Goal: Task Accomplishment & Management: Complete application form

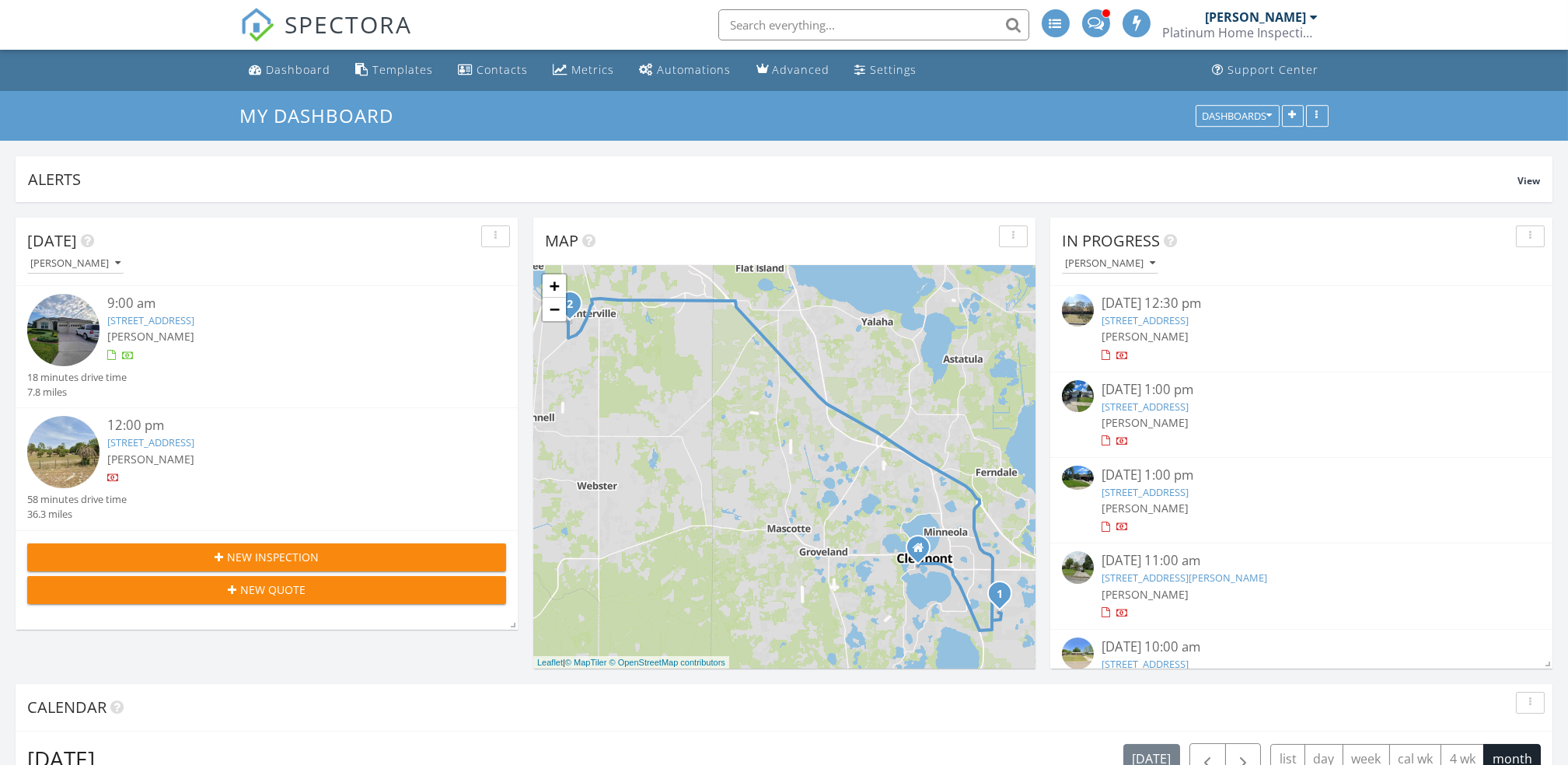
click at [264, 562] on span "New Inspection" at bounding box center [273, 557] width 92 height 16
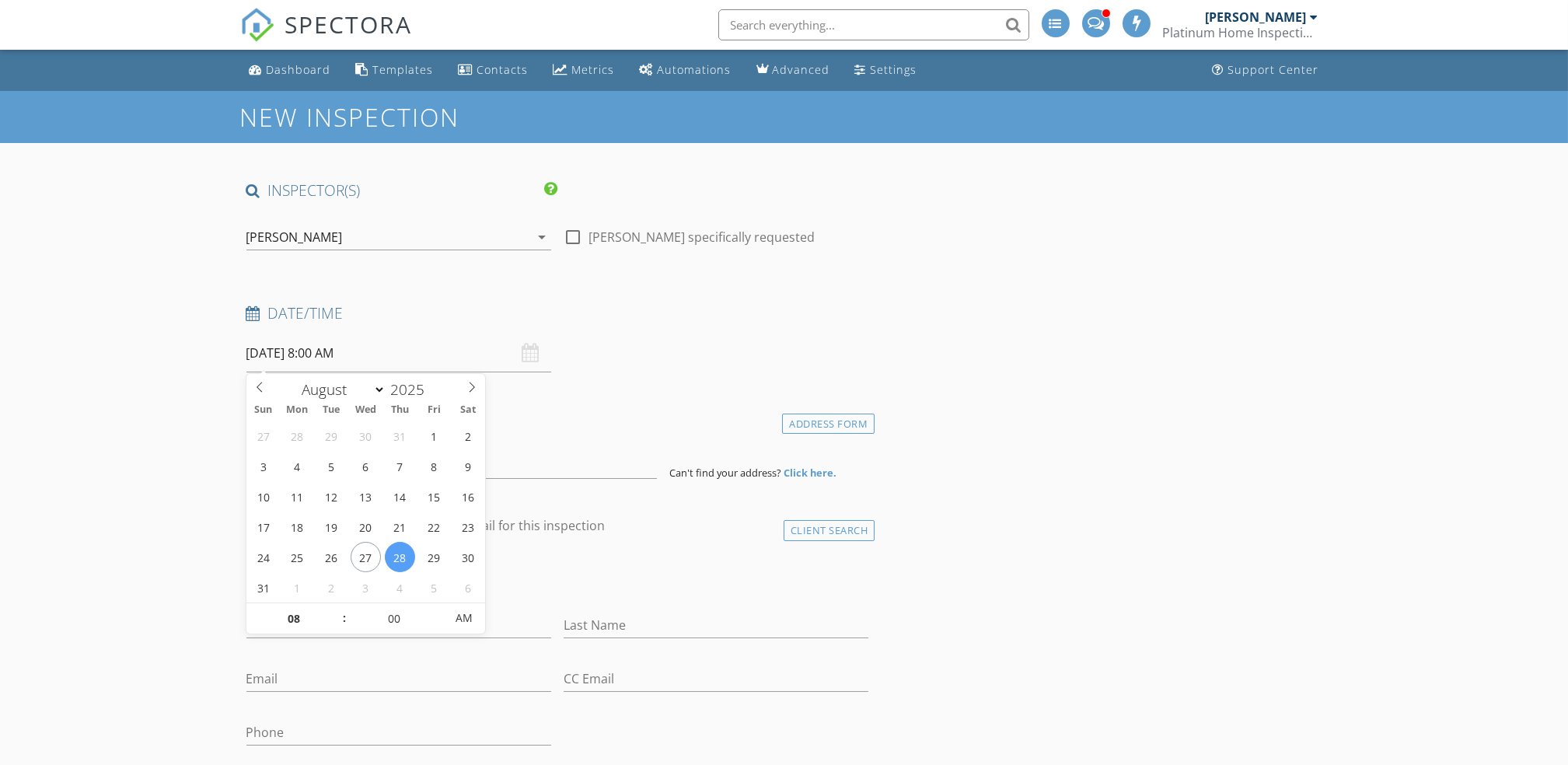
click at [395, 352] on input "08/28/2025 8:00 AM" at bounding box center [398, 353] width 305 height 38
type input "08/29/2025 8:00 AM"
type input "09"
type input "08/29/2025 9:00 AM"
click at [335, 607] on span at bounding box center [336, 611] width 11 height 15
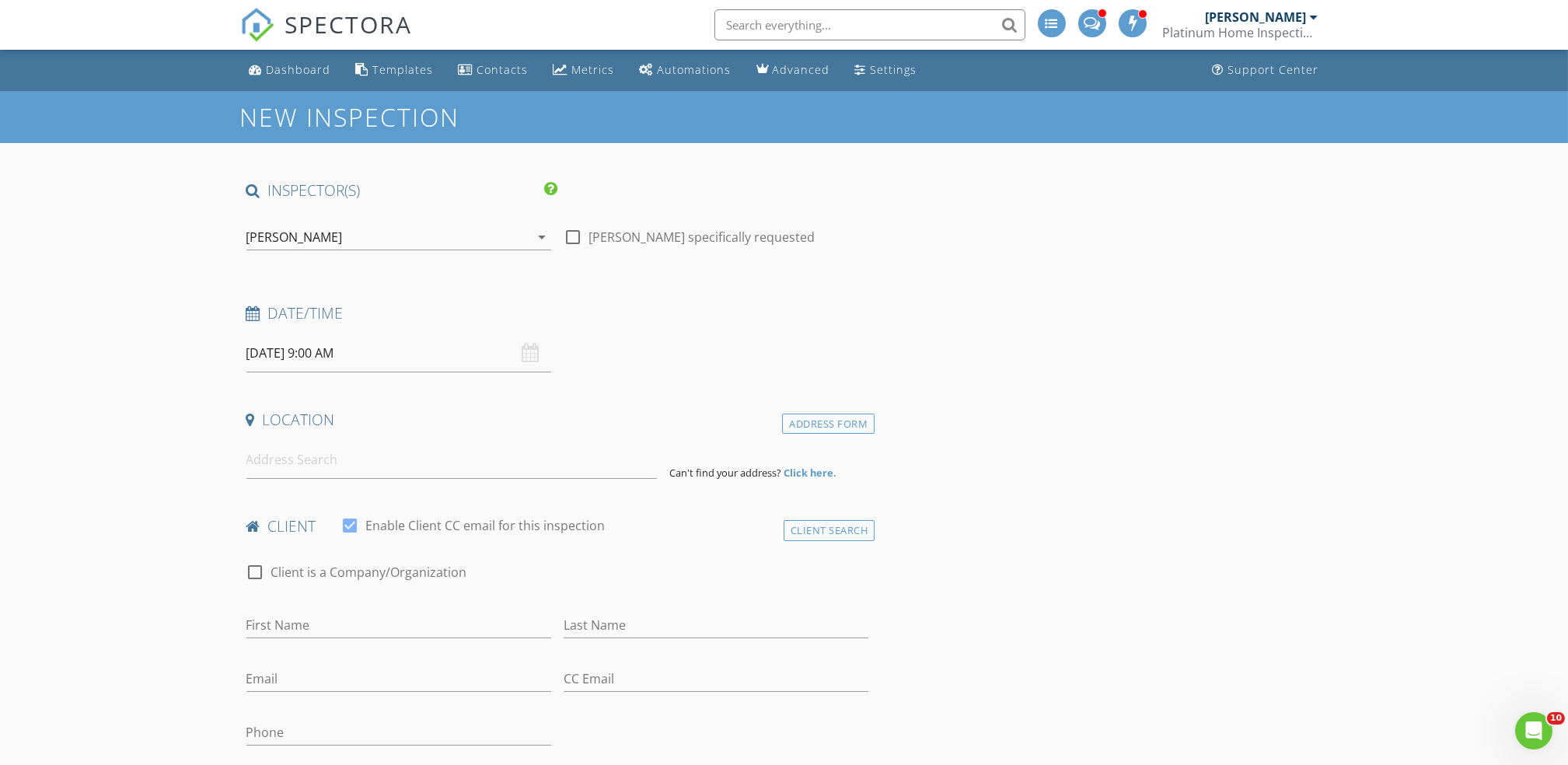
click at [276, 456] on input at bounding box center [451, 459] width 411 height 38
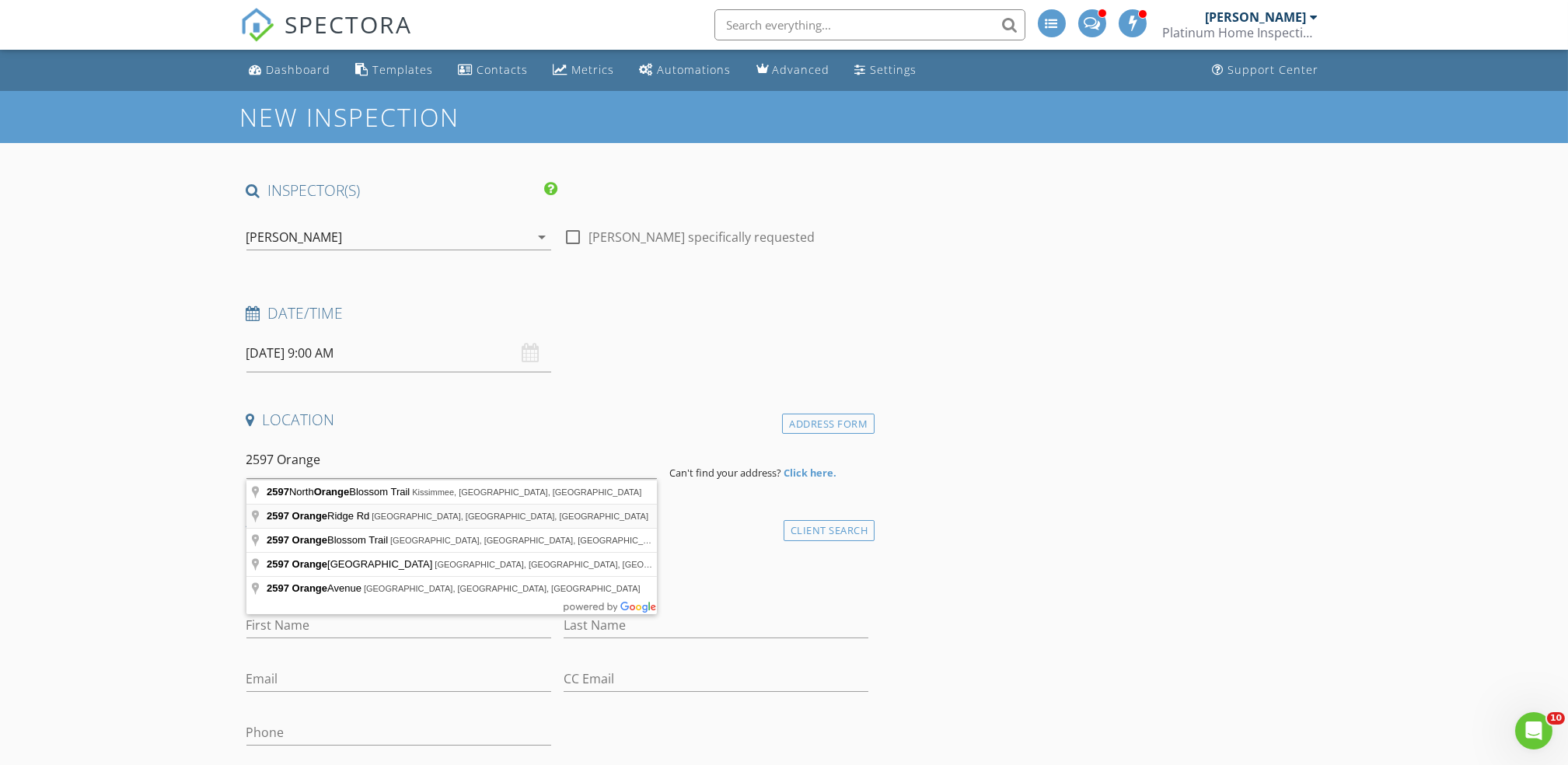
type input "2597 Orange Ridge Rd, Clermont, FL, USA"
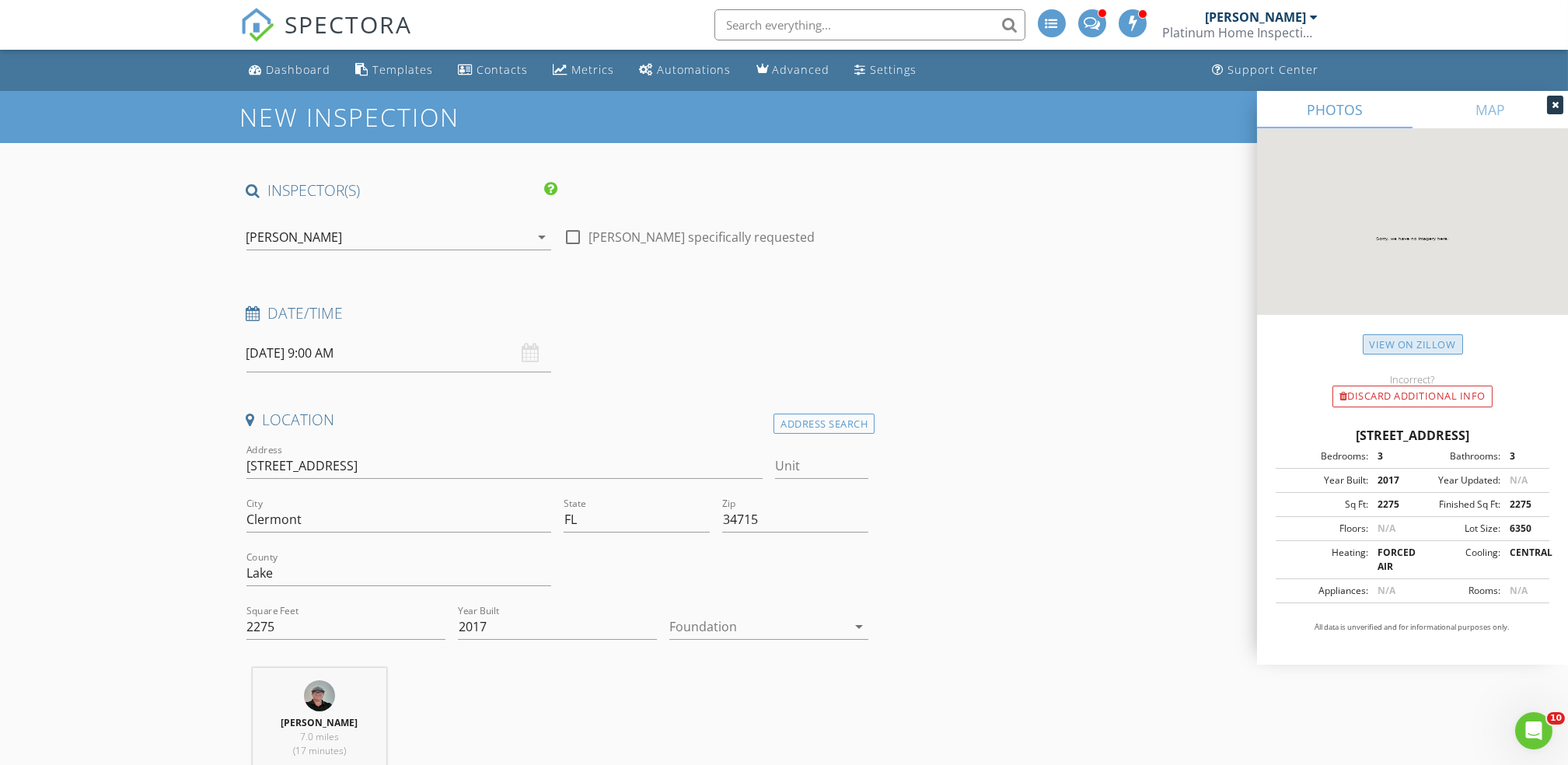
click at [1401, 340] on link "View on Zillow" at bounding box center [1413, 345] width 101 height 21
click at [740, 621] on div at bounding box center [757, 627] width 177 height 25
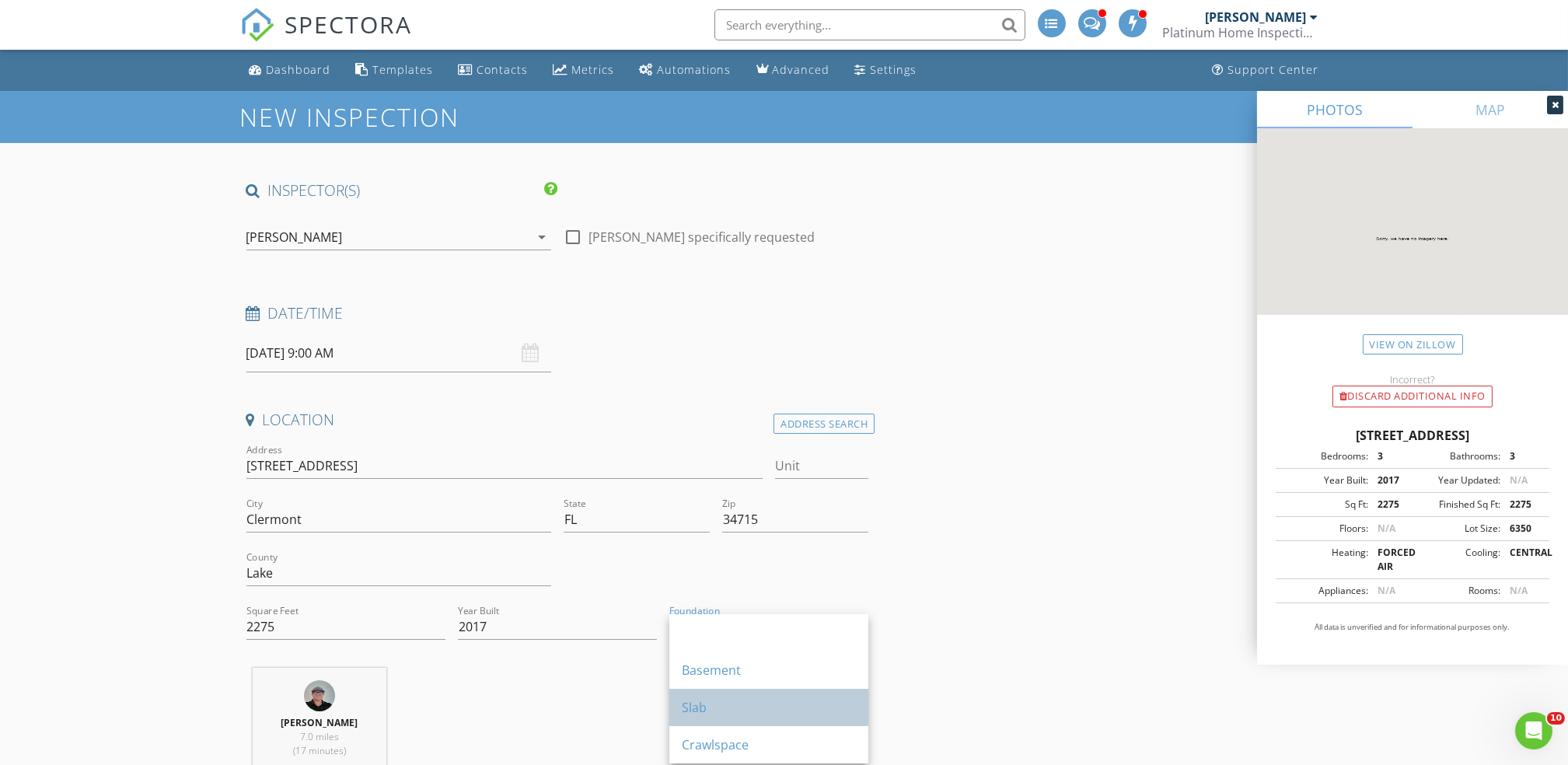
click at [707, 718] on div "Slab" at bounding box center [769, 708] width 174 height 38
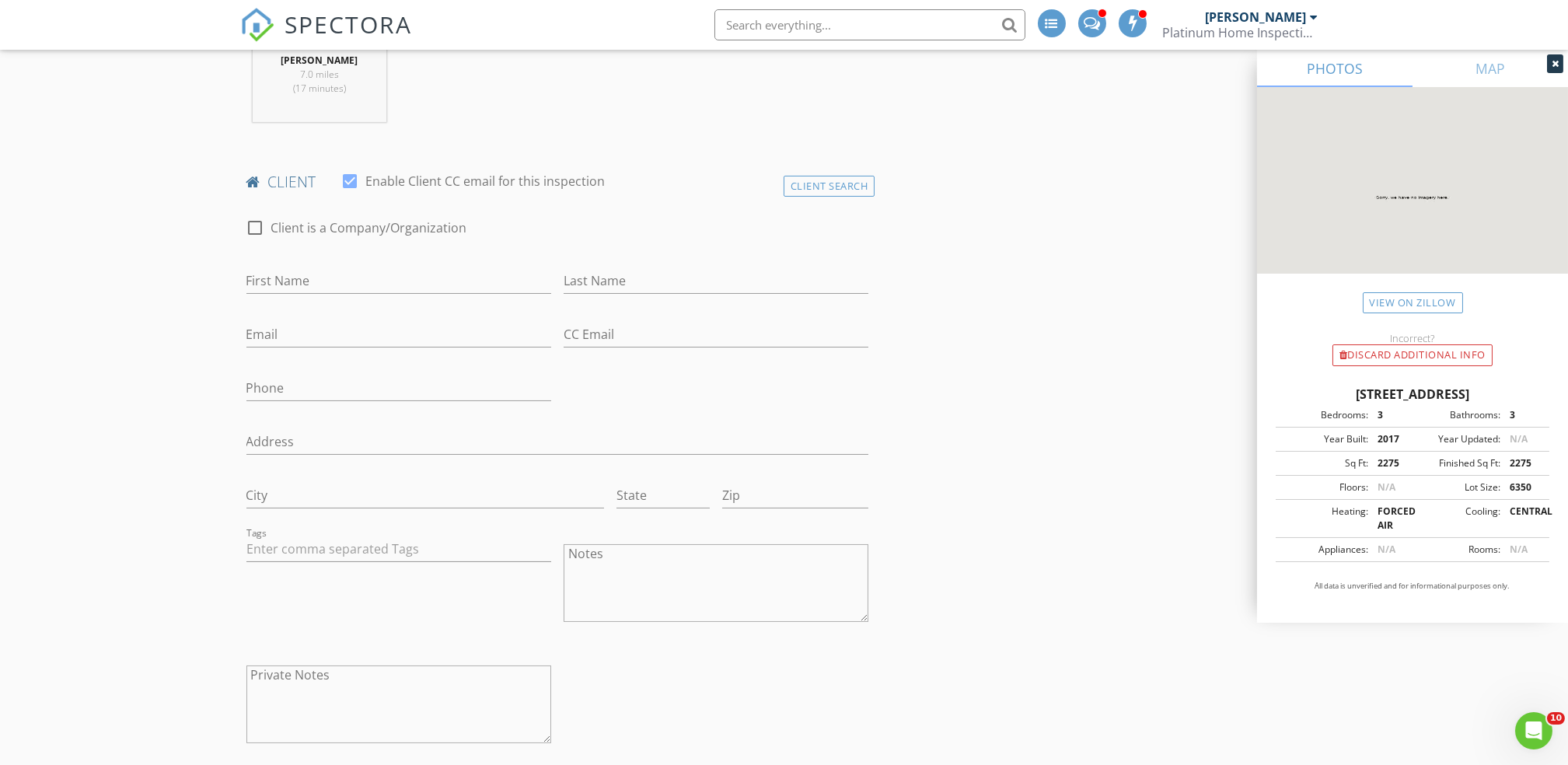
scroll to position [687, 0]
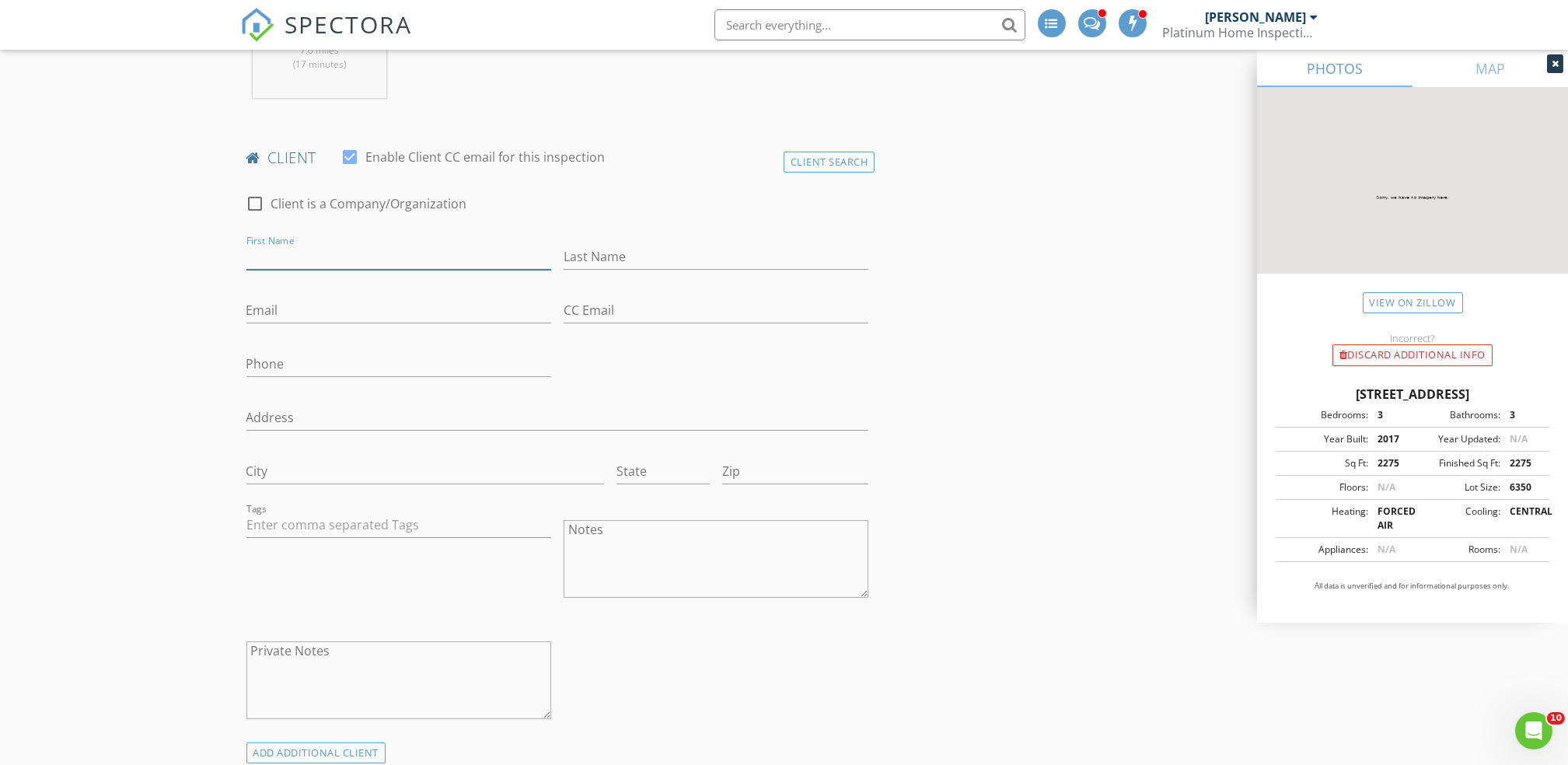
click at [263, 249] on input "First Name" at bounding box center [398, 257] width 305 height 26
type input "[PERSON_NAME]"
click at [590, 265] on input "Last Name" at bounding box center [715, 257] width 305 height 26
type input "[PERSON_NAME]"
click at [288, 314] on input "Email" at bounding box center [398, 310] width 305 height 26
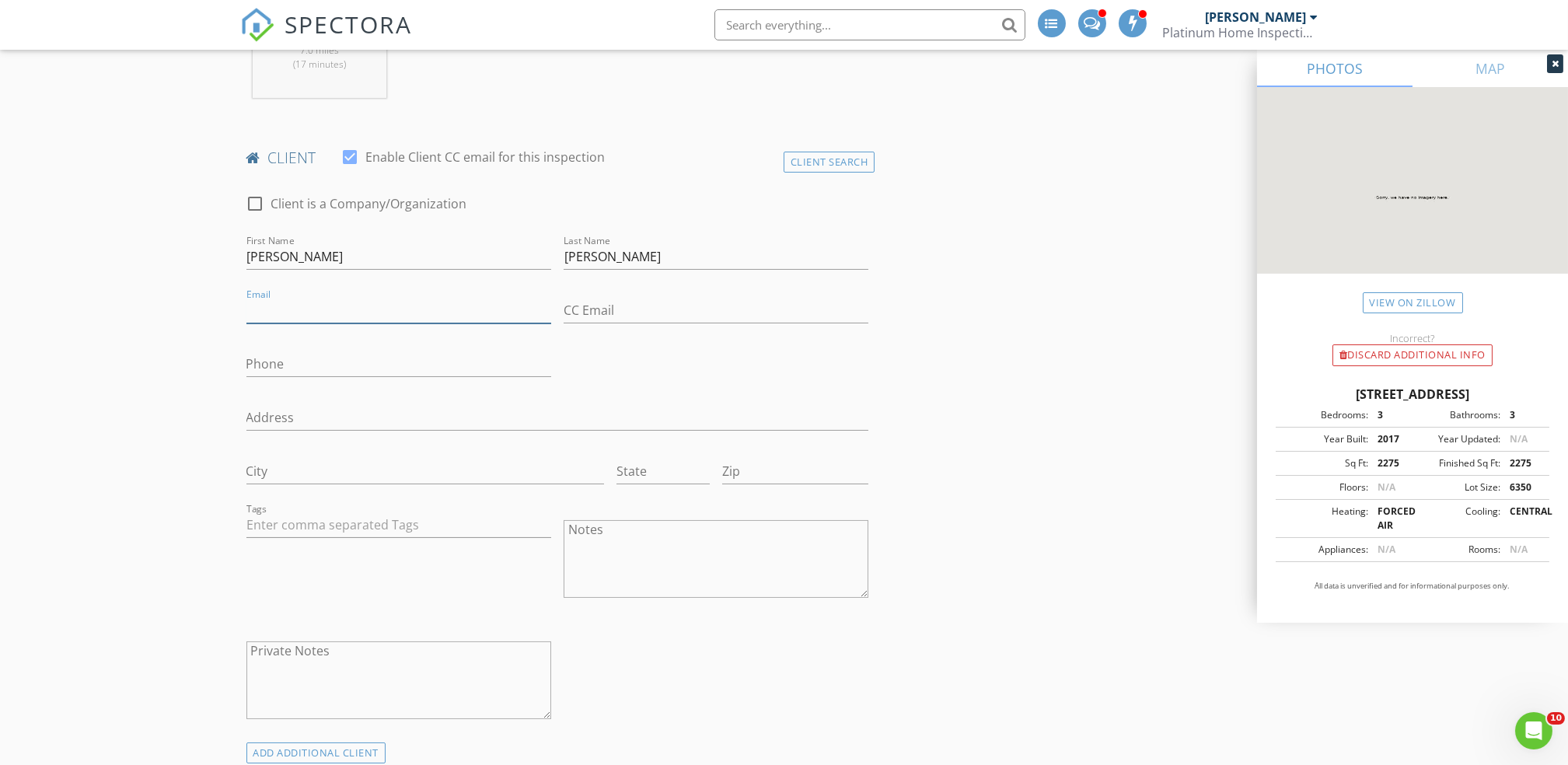
click at [274, 314] on input "Email" at bounding box center [398, 310] width 305 height 26
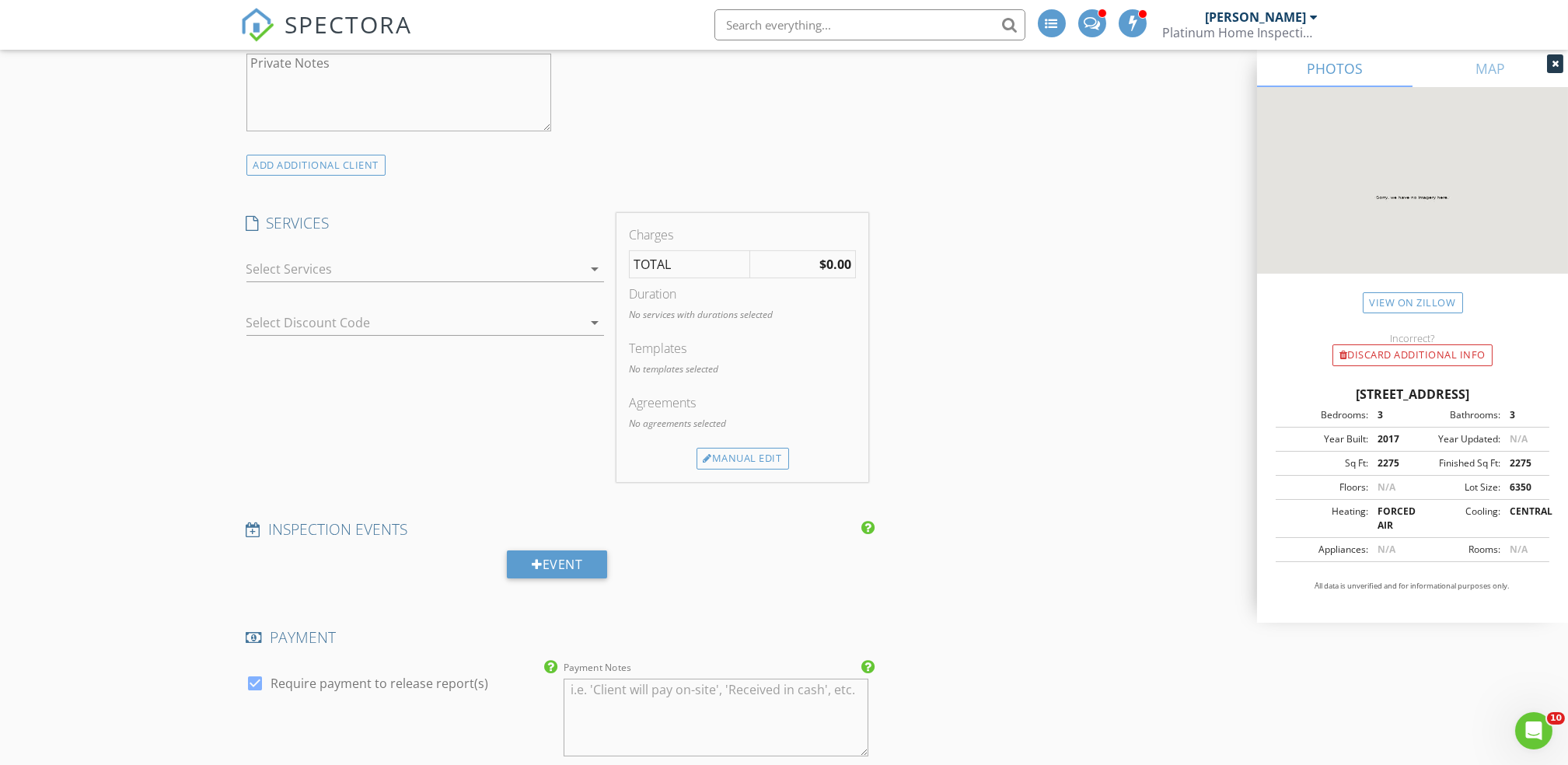
scroll to position [1350, 0]
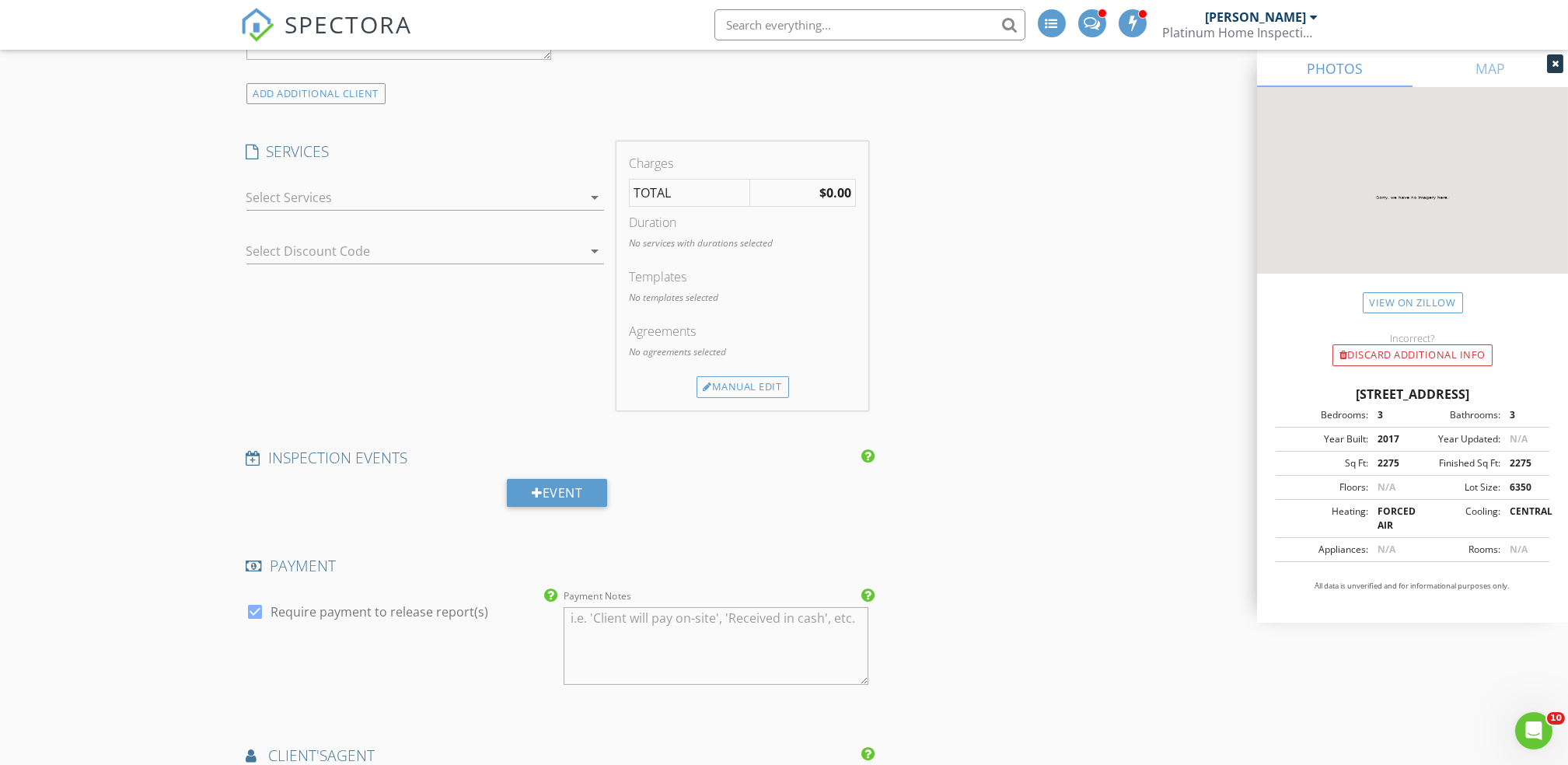
click at [300, 200] on div at bounding box center [414, 197] width 335 height 25
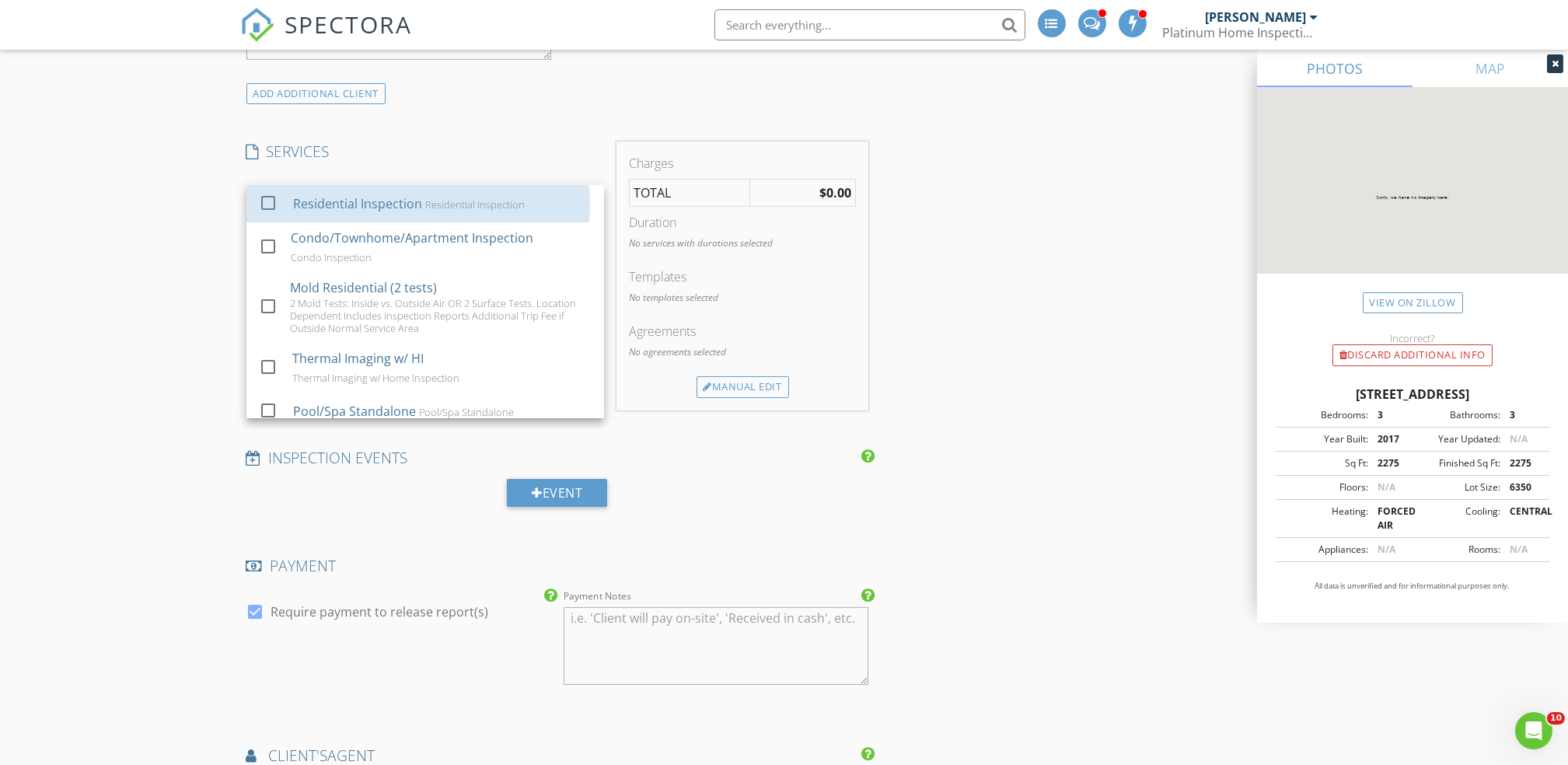
click at [300, 200] on div "Residential Inspection" at bounding box center [357, 203] width 130 height 18
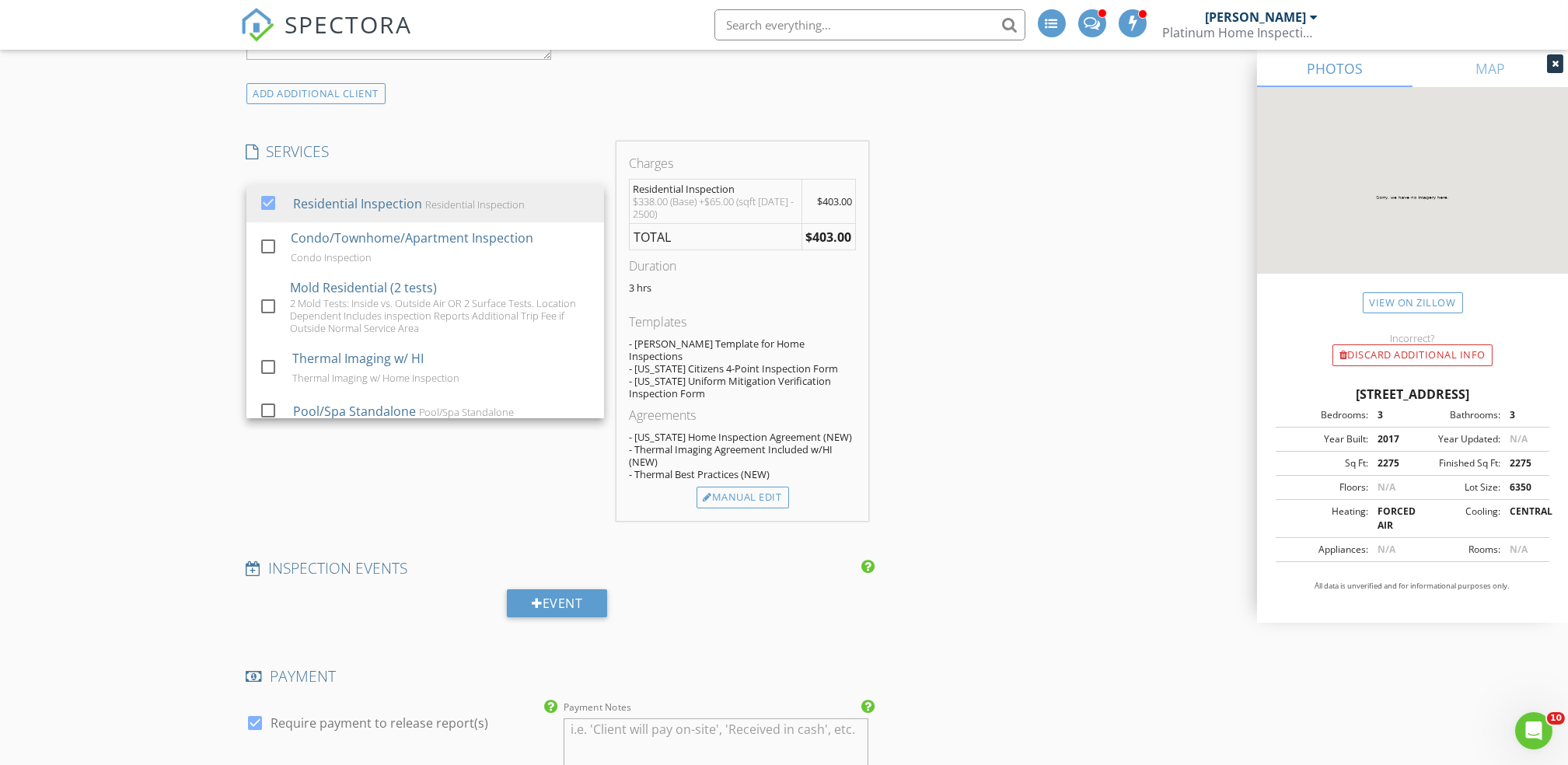
click at [160, 253] on div "New Inspection INSPECTOR(S) check_box John Bolderson PRIMARY John Bolderson arr…" at bounding box center [784, 465] width 1568 height 3450
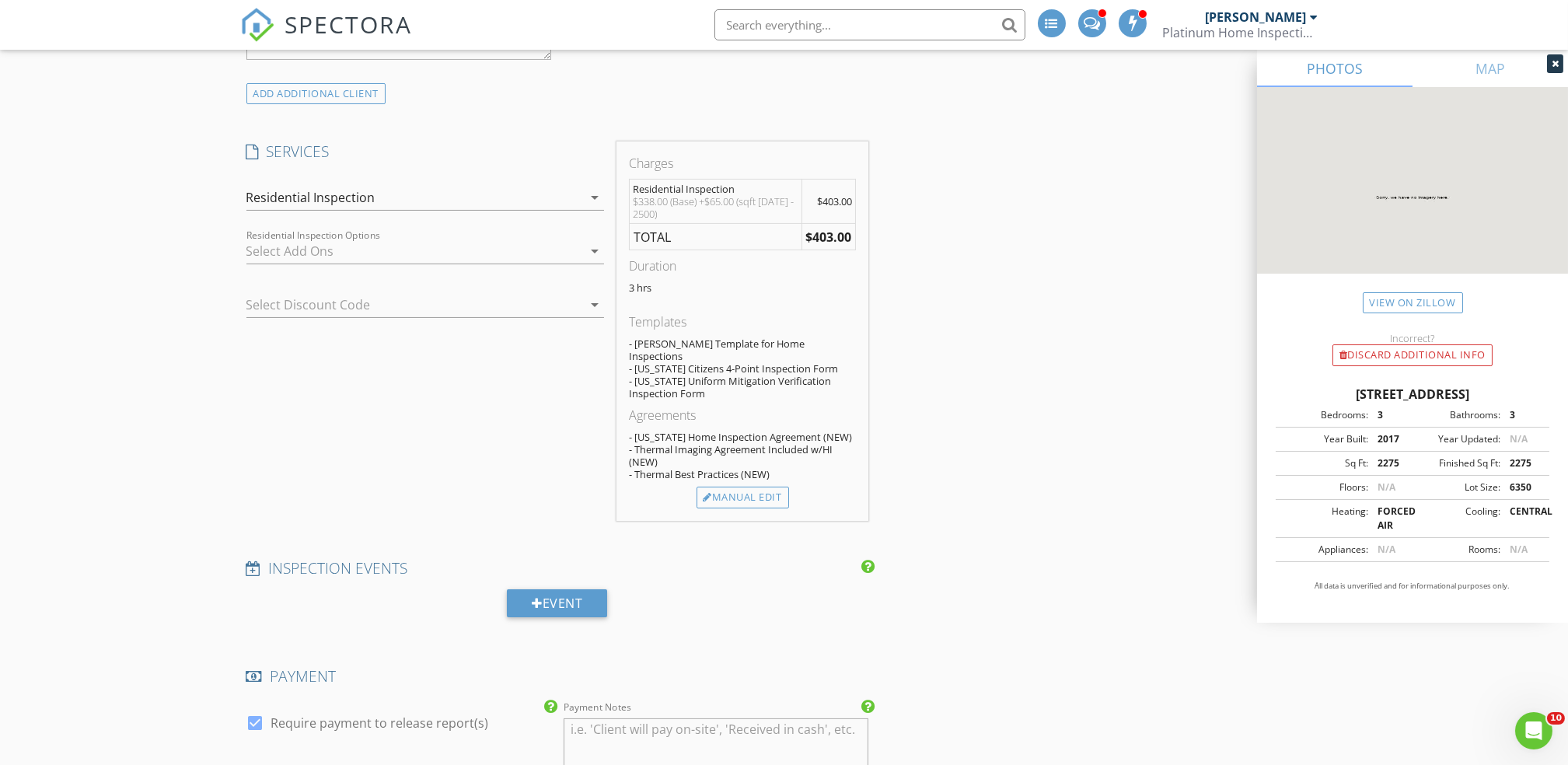
click at [343, 239] on div at bounding box center [414, 251] width 335 height 25
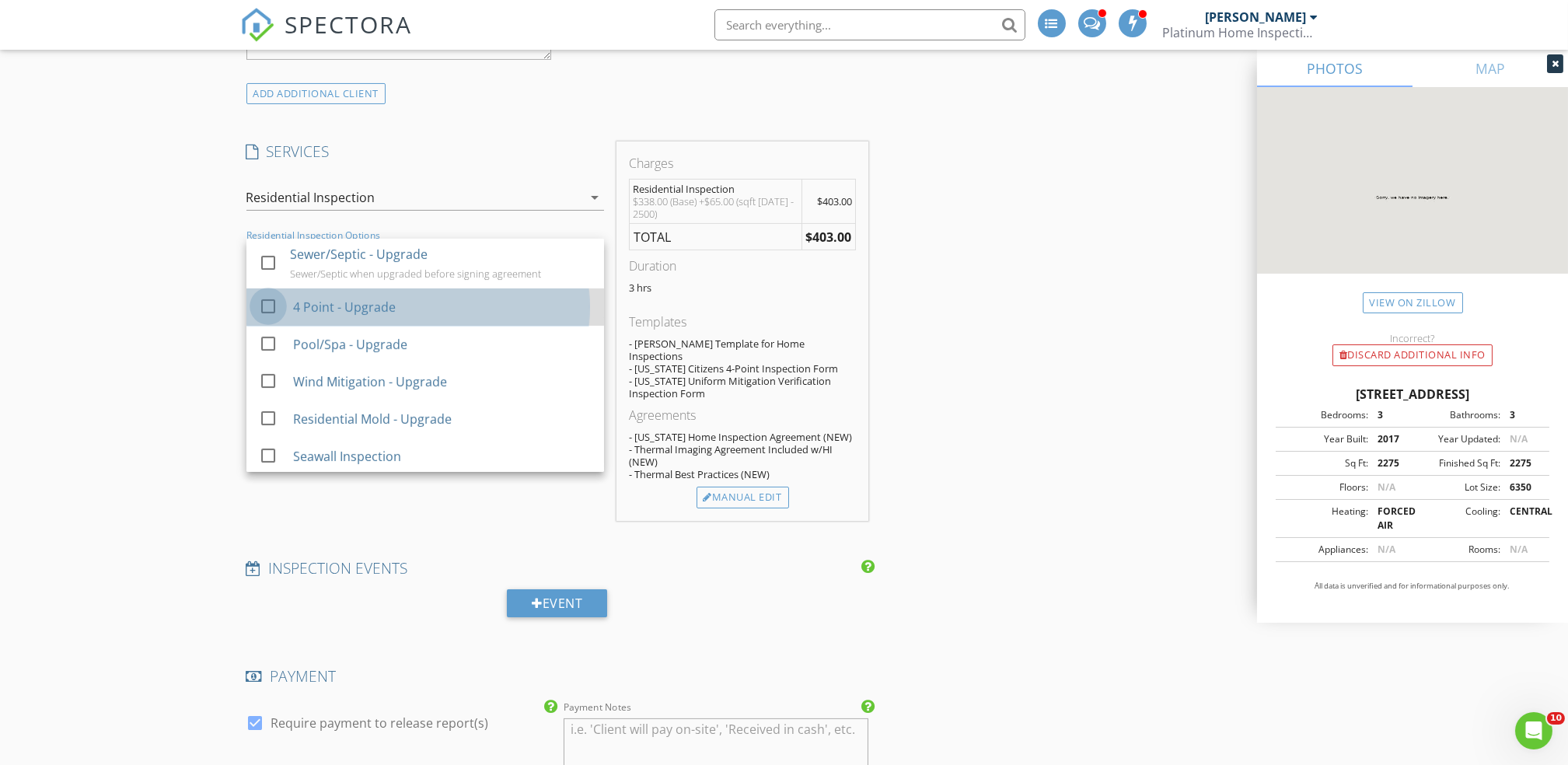
click at [277, 309] on div at bounding box center [268, 306] width 26 height 26
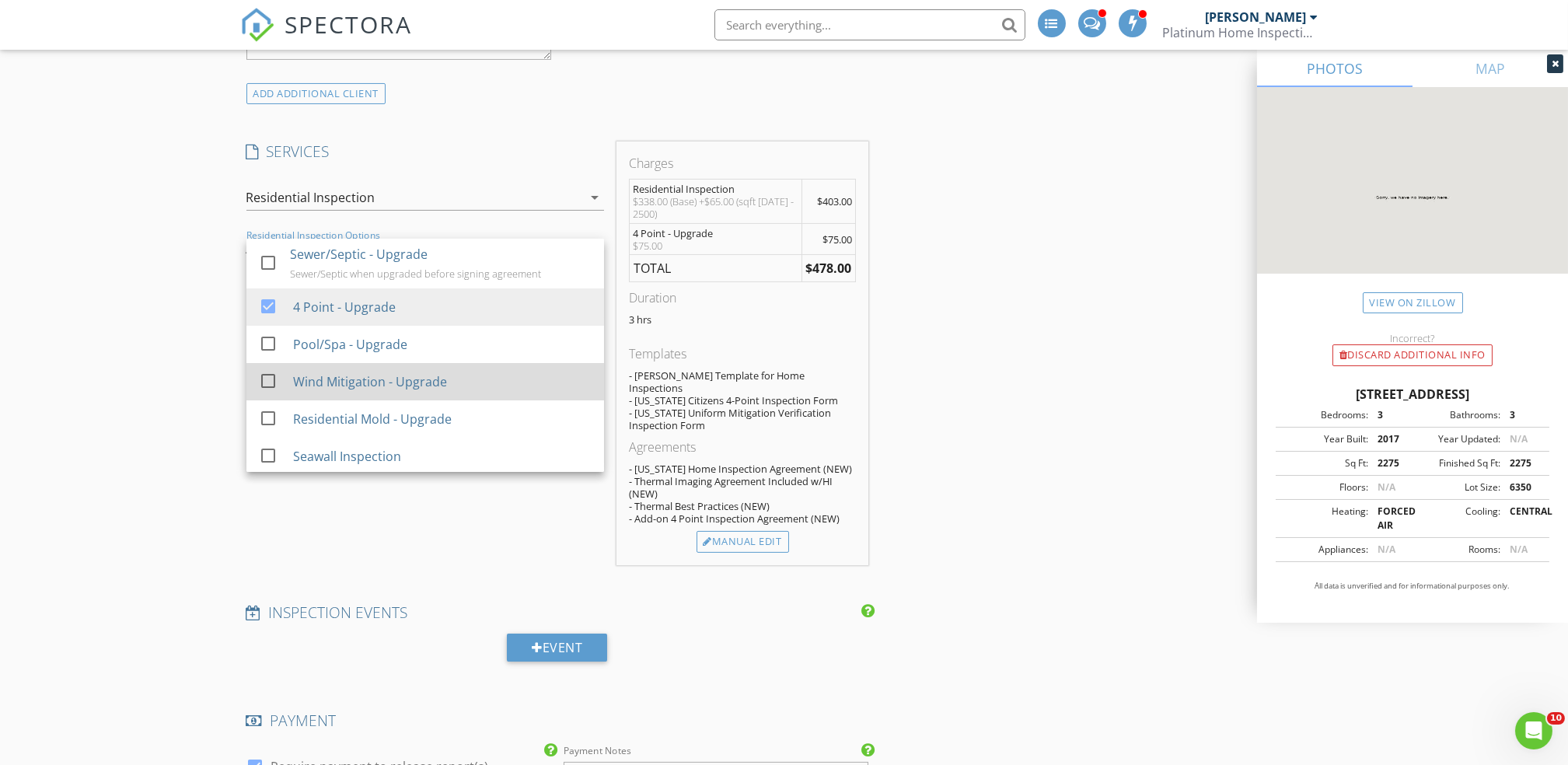
click at [267, 371] on div at bounding box center [268, 380] width 26 height 26
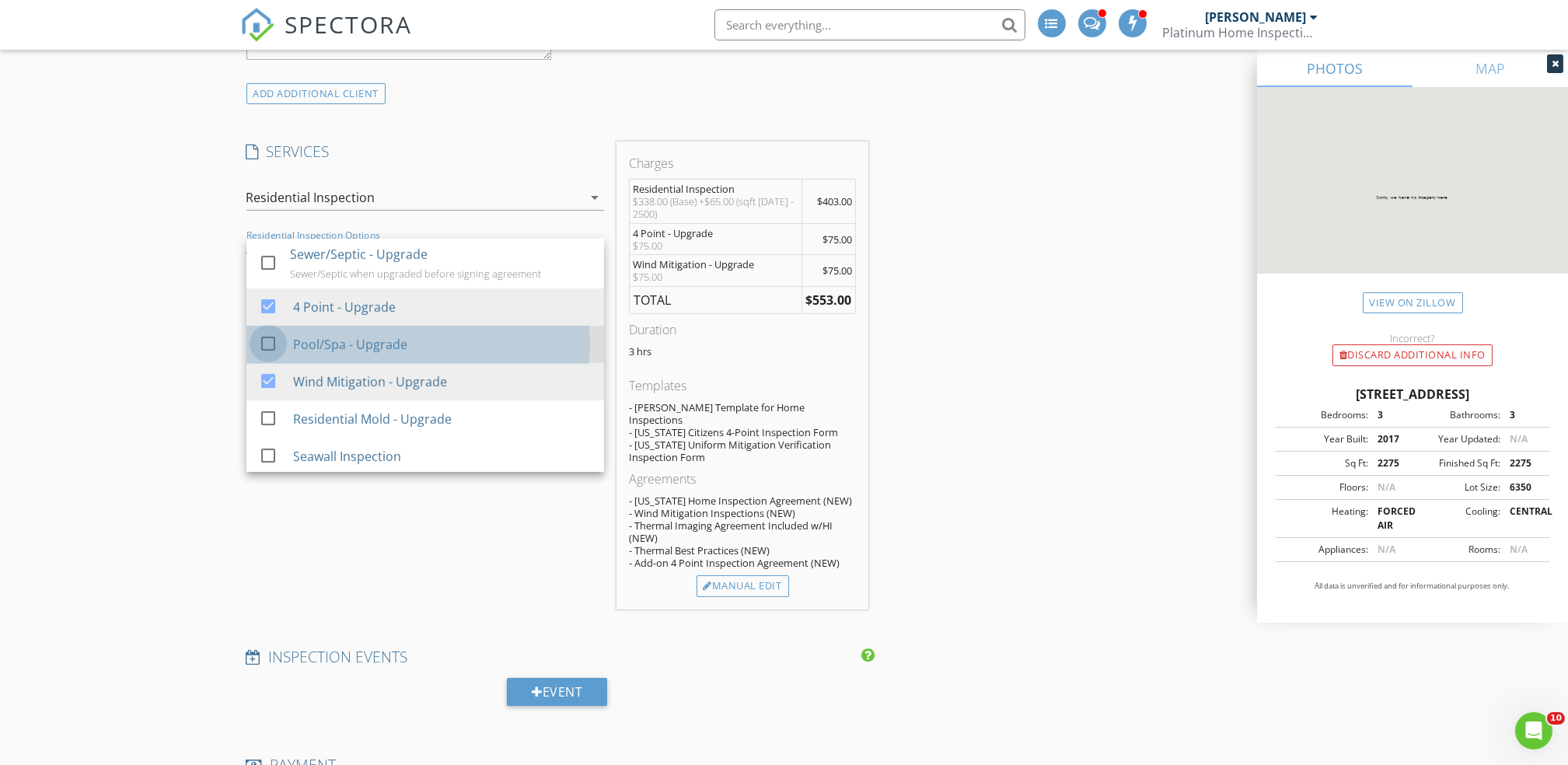
click at [271, 347] on div at bounding box center [268, 343] width 26 height 26
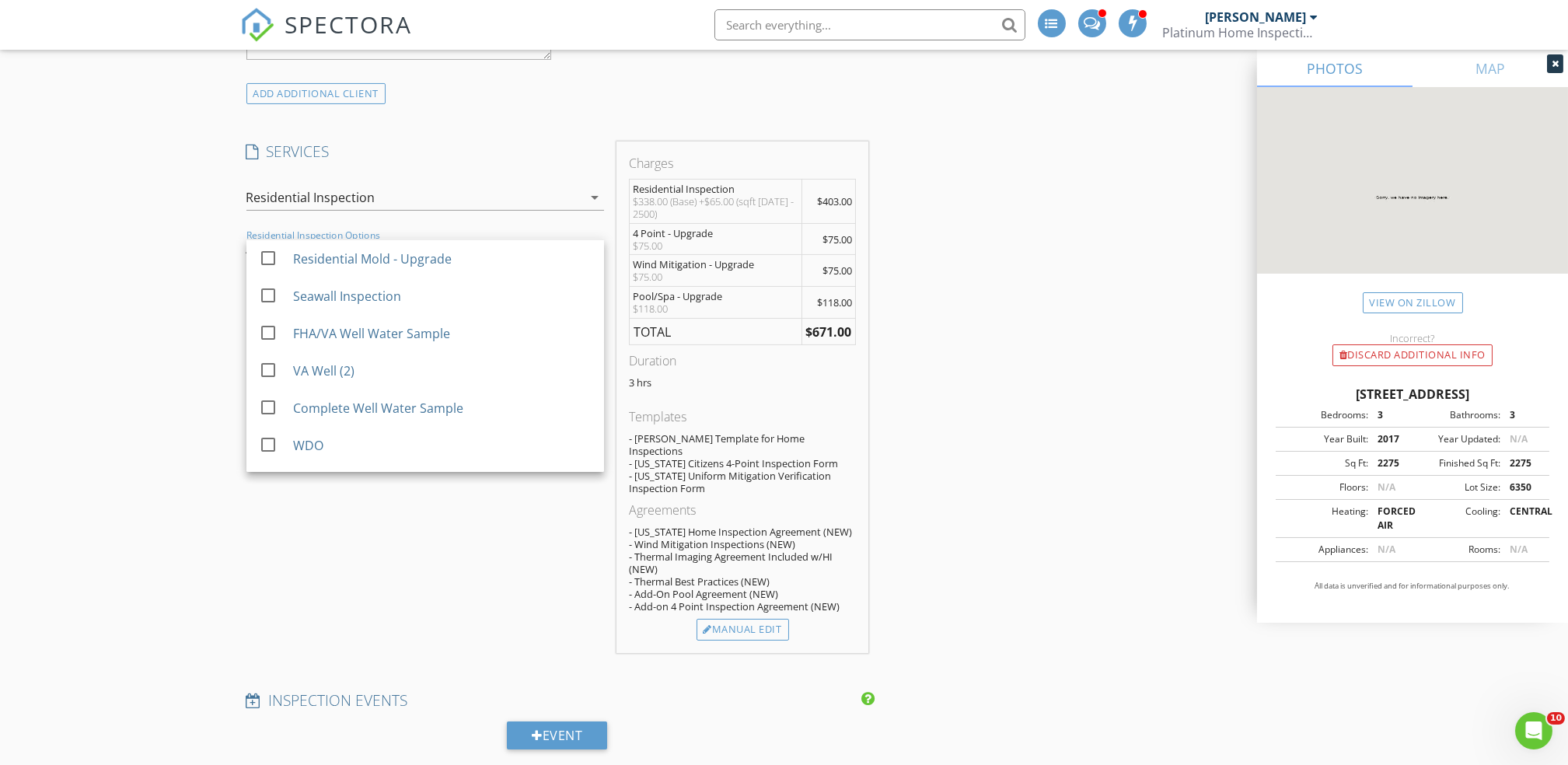
scroll to position [190, 0]
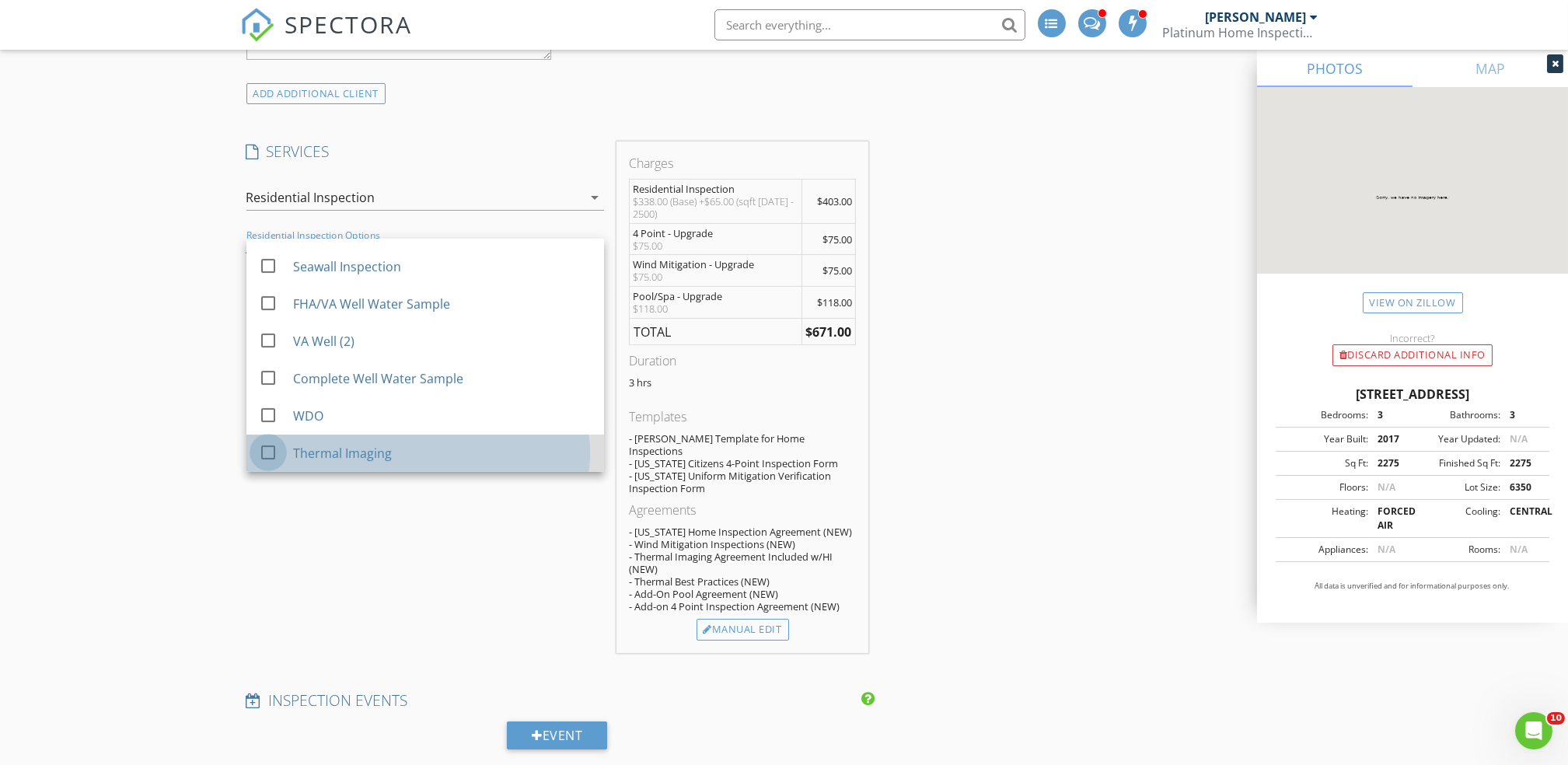
click at [276, 449] on div at bounding box center [268, 452] width 26 height 26
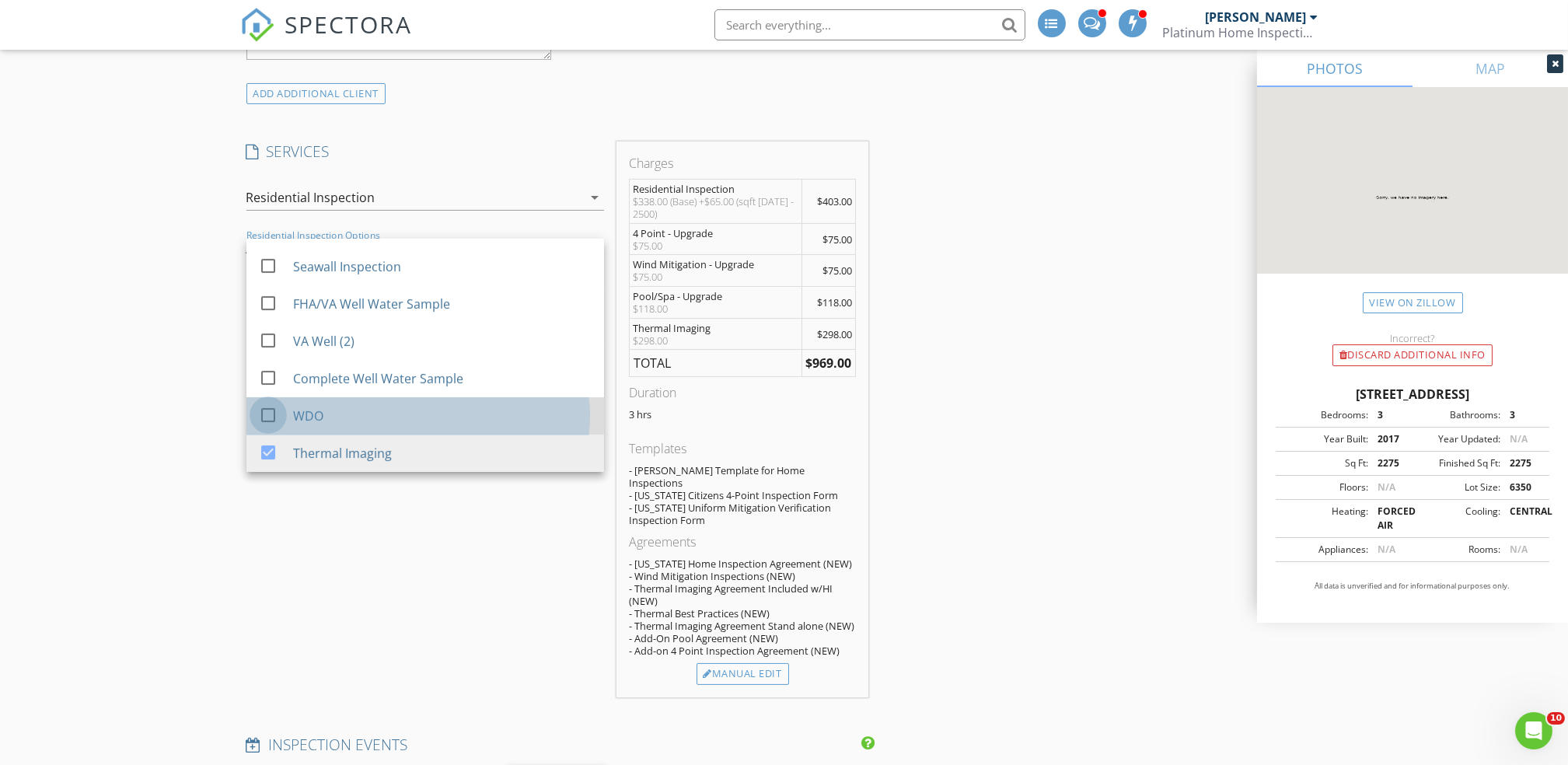
click at [267, 410] on div at bounding box center [268, 415] width 26 height 26
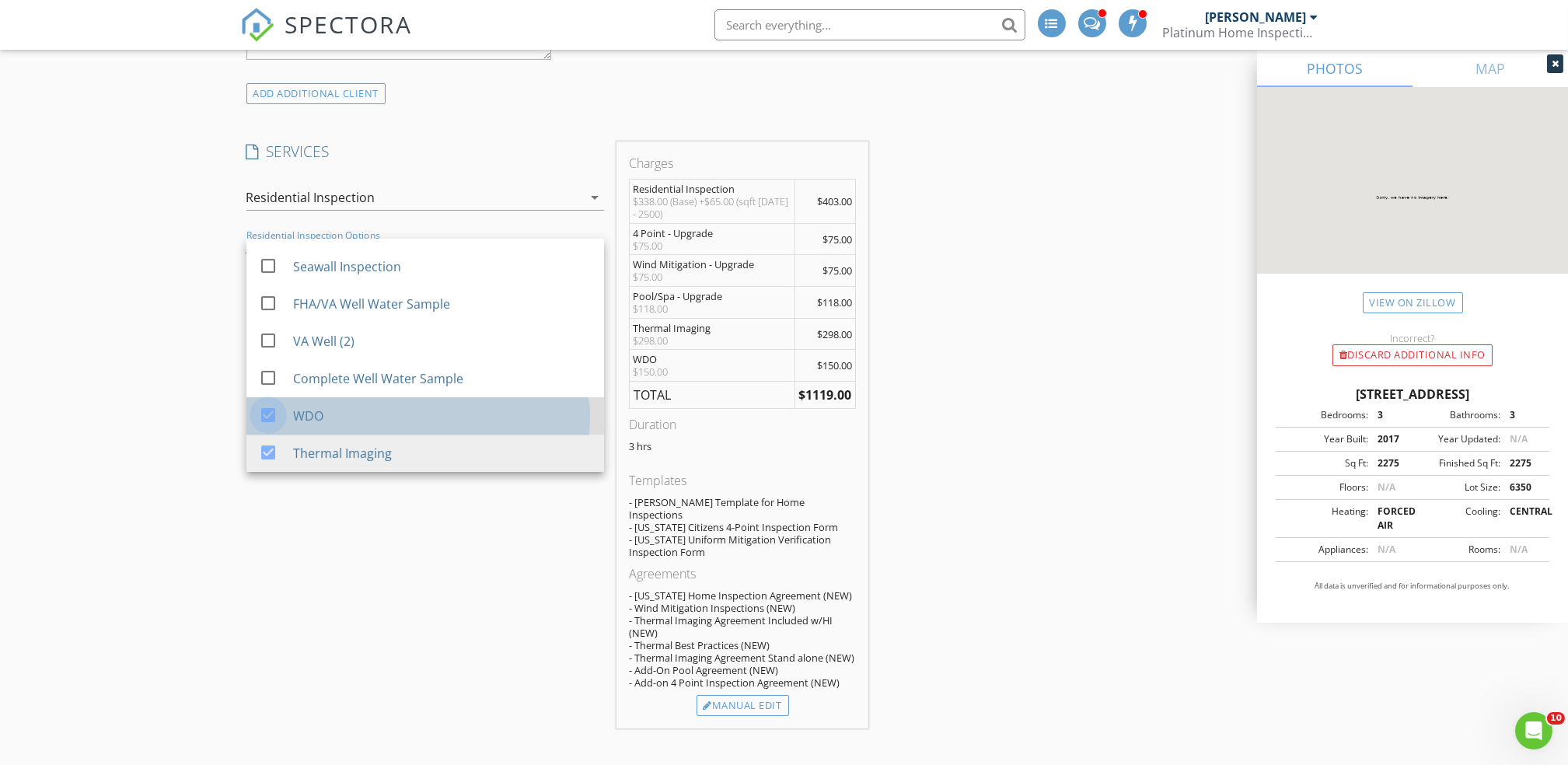
click at [267, 410] on div at bounding box center [268, 415] width 26 height 26
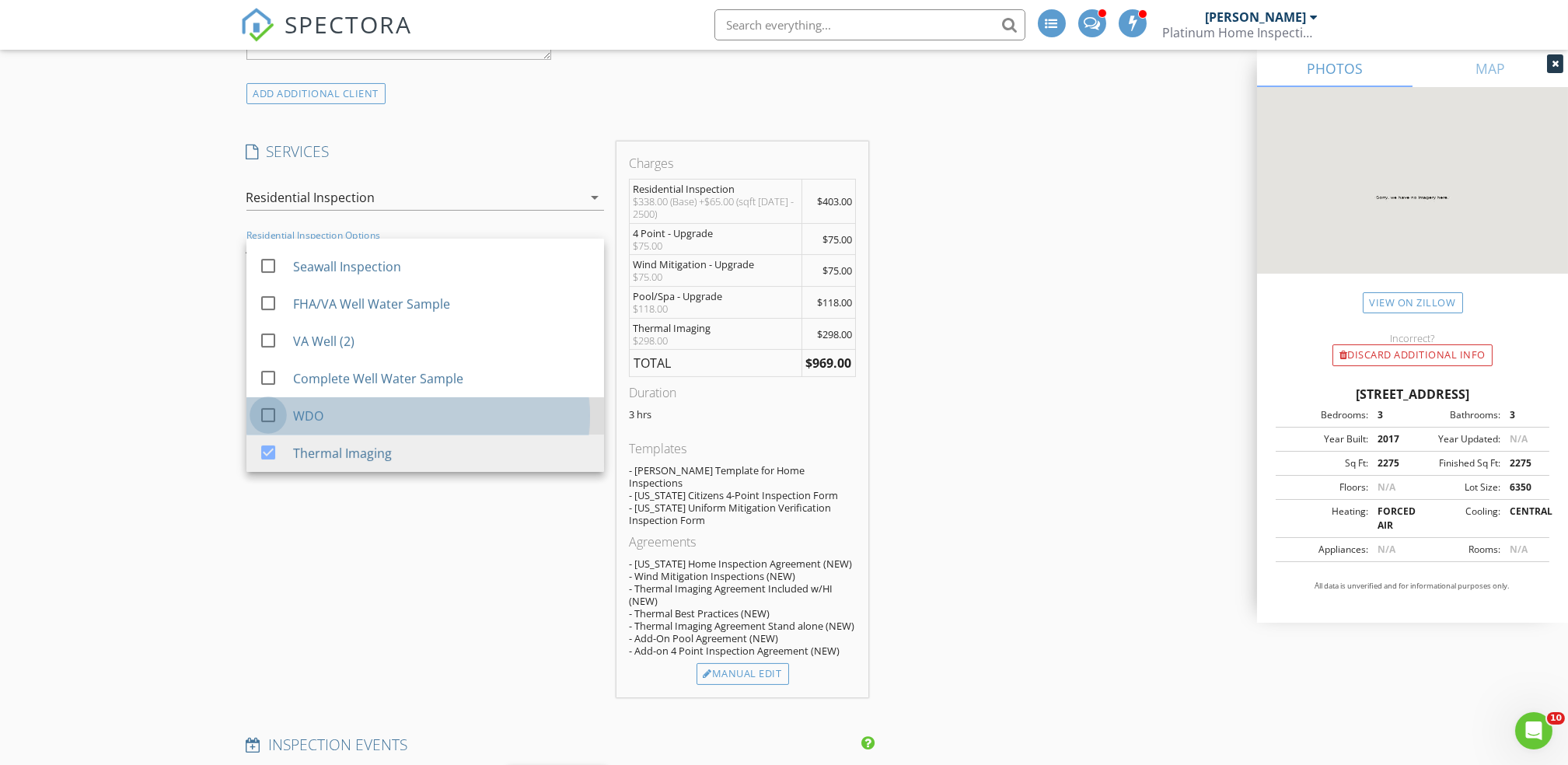
click at [267, 410] on div at bounding box center [268, 415] width 26 height 26
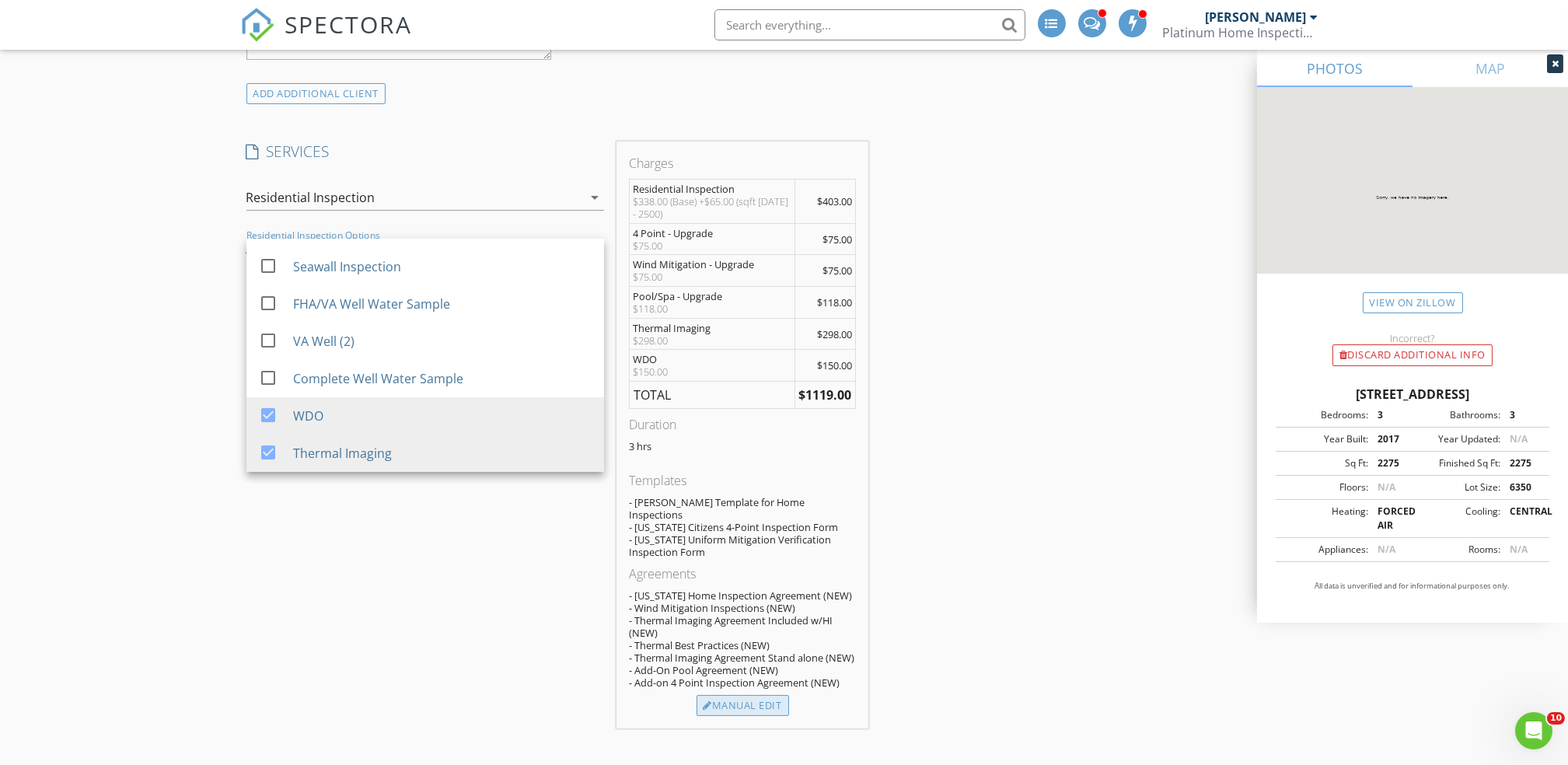
click at [753, 695] on div "Manual Edit" at bounding box center [743, 706] width 93 height 22
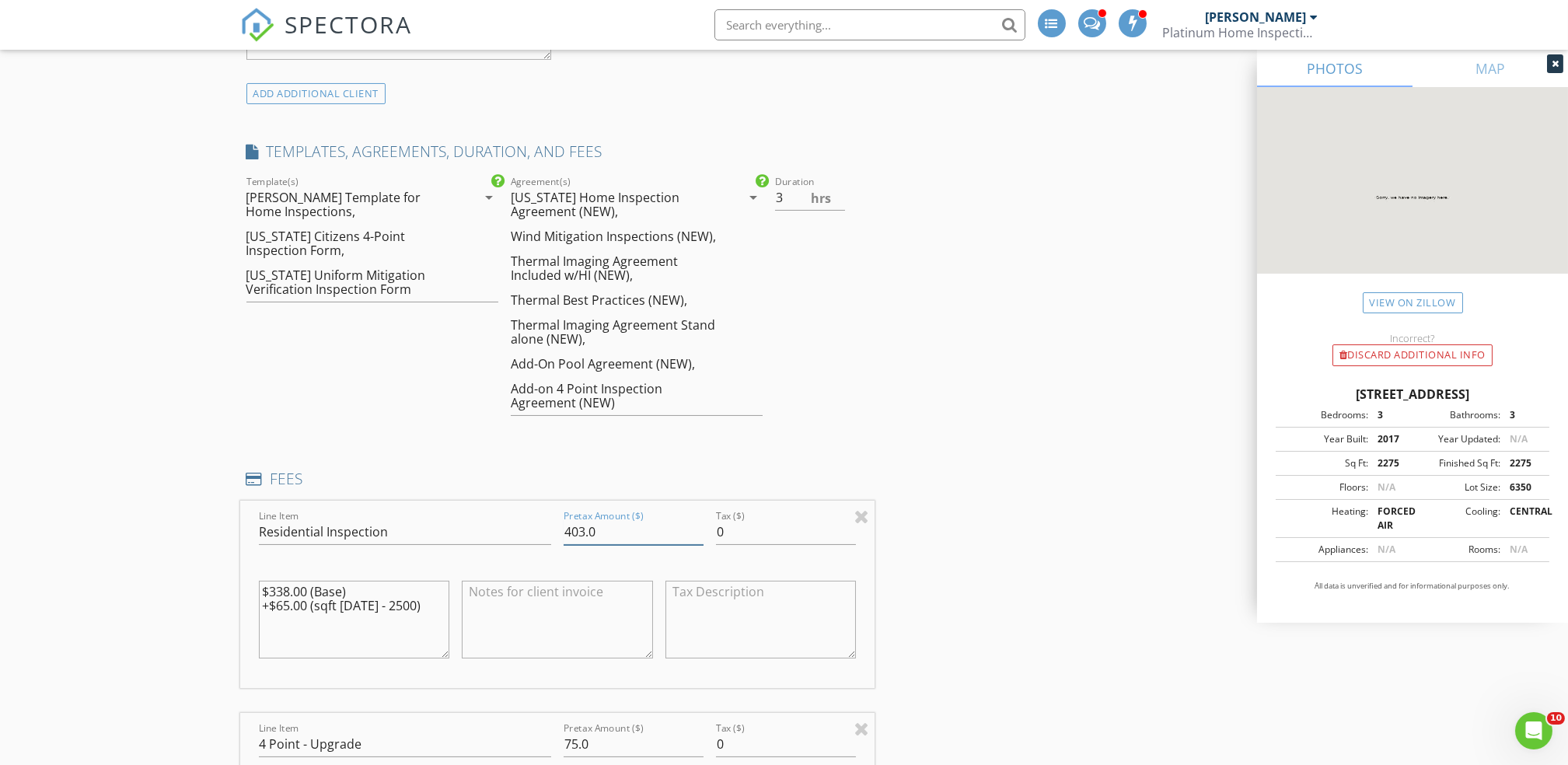
click at [580, 529] on input "403.0" at bounding box center [633, 532] width 140 height 26
type input "408.0"
click at [780, 200] on input "3" at bounding box center [810, 197] width 70 height 26
type input "4"
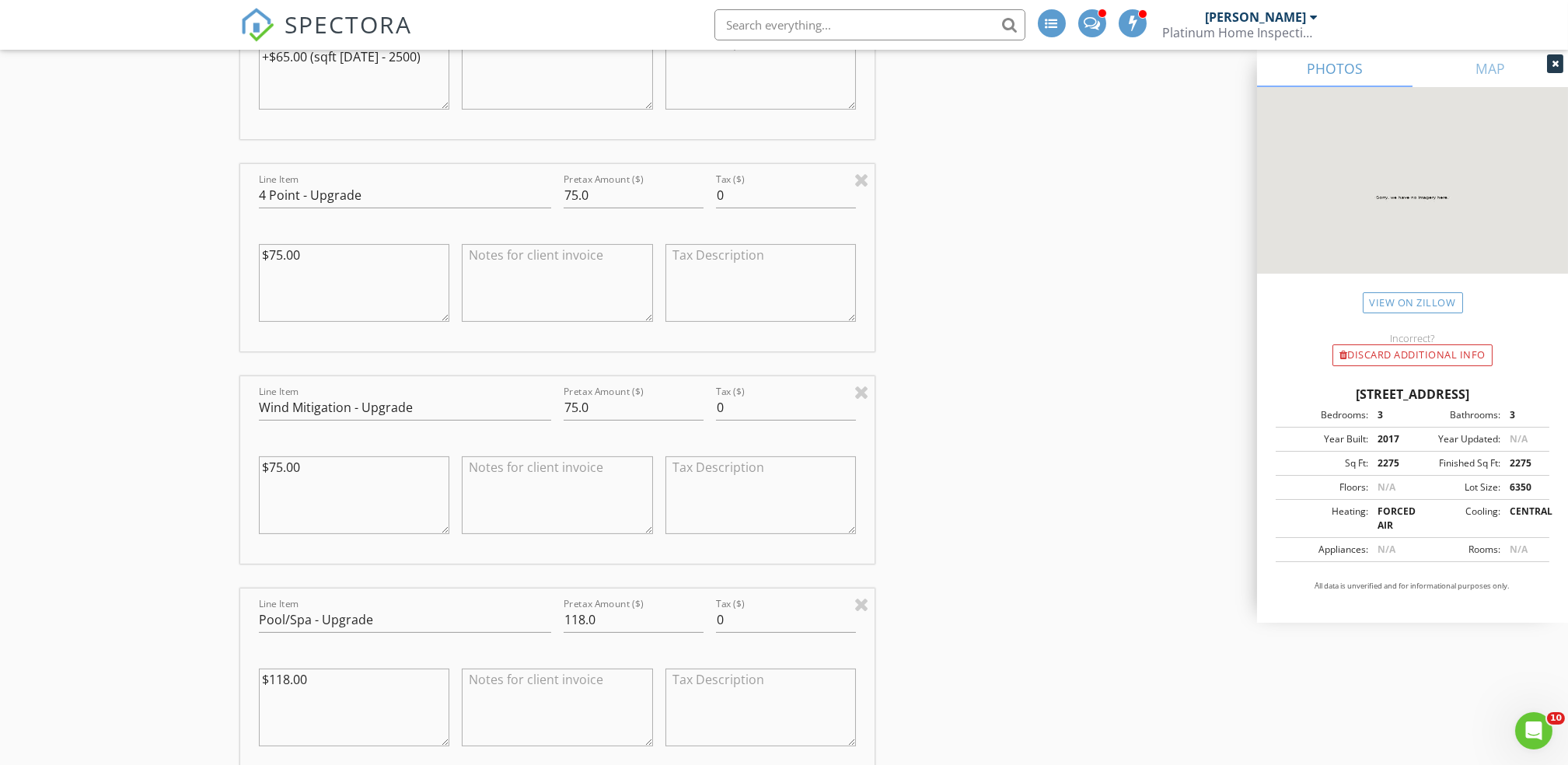
scroll to position [1905, 0]
click at [570, 191] on input "75.0" at bounding box center [633, 190] width 140 height 26
type input "50.0"
click at [569, 402] on input "75.0" at bounding box center [633, 402] width 140 height 26
type input "50.0"
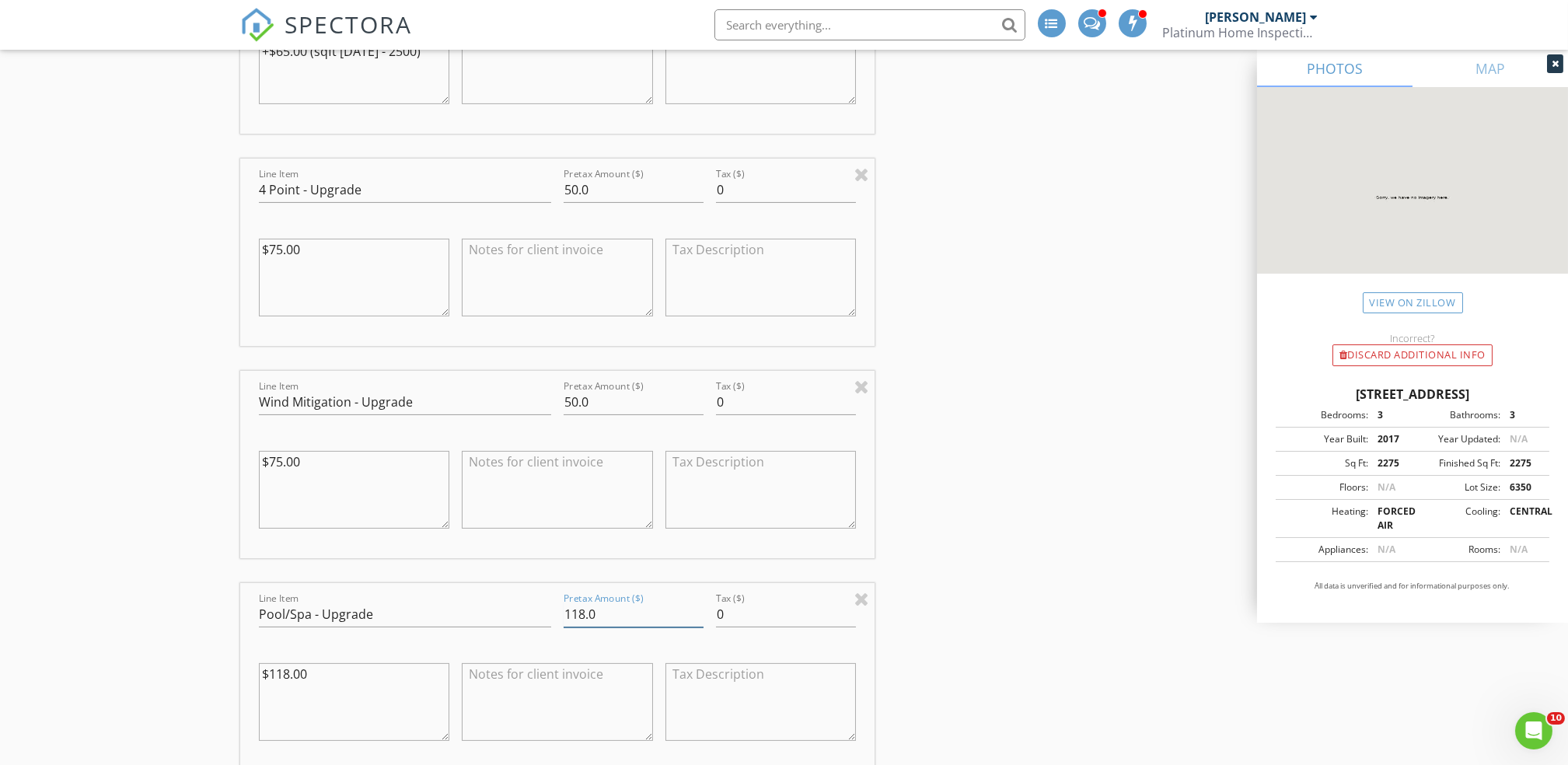
click at [583, 616] on input "118.0" at bounding box center [633, 614] width 140 height 26
type input "100.0"
click at [963, 637] on div "INSPECTOR(S) check_box John Bolderson PRIMARY John Bolderson arrow_drop_down ch…" at bounding box center [785, 600] width 1089 height 4649
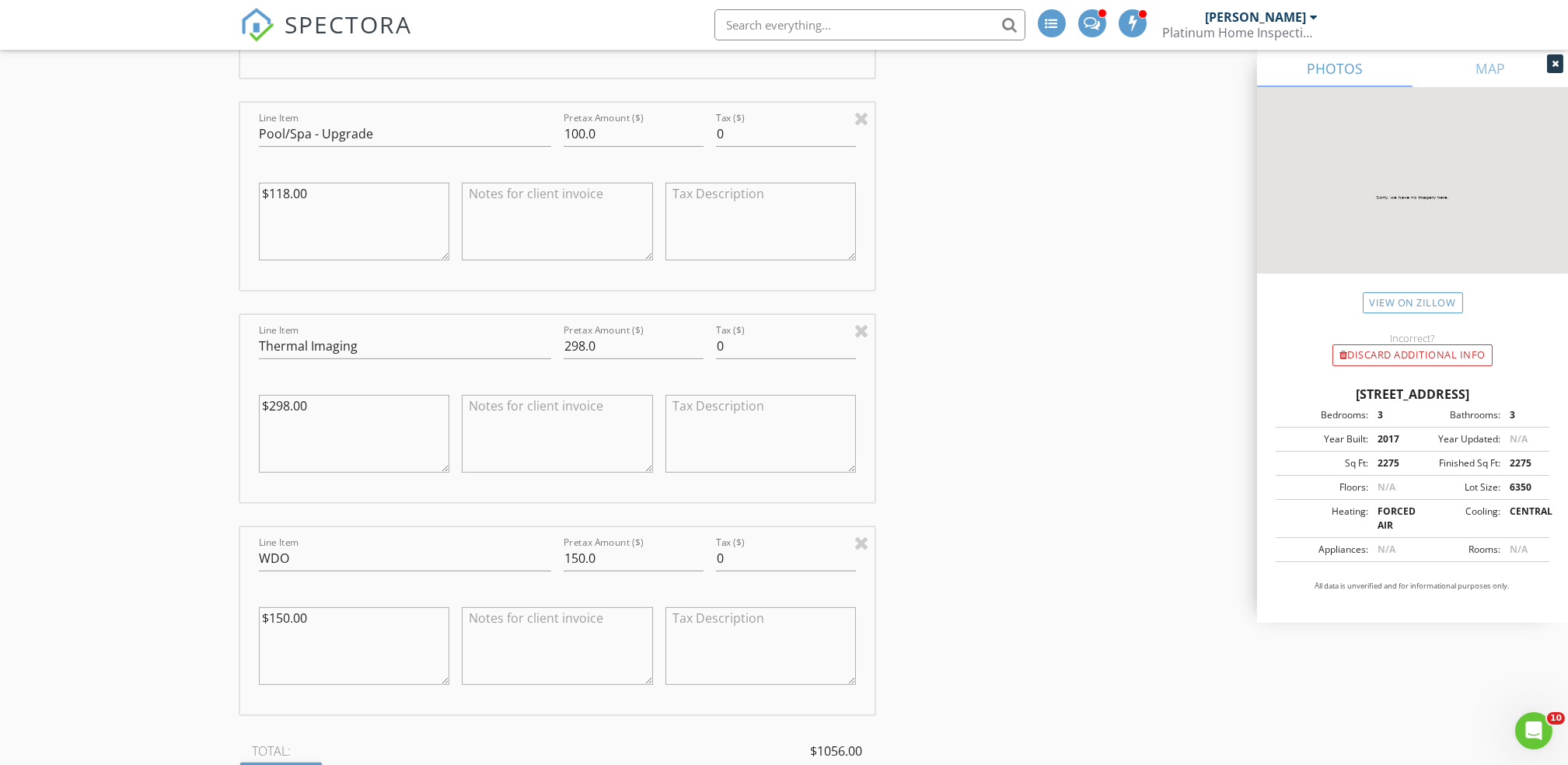
scroll to position [2398, 0]
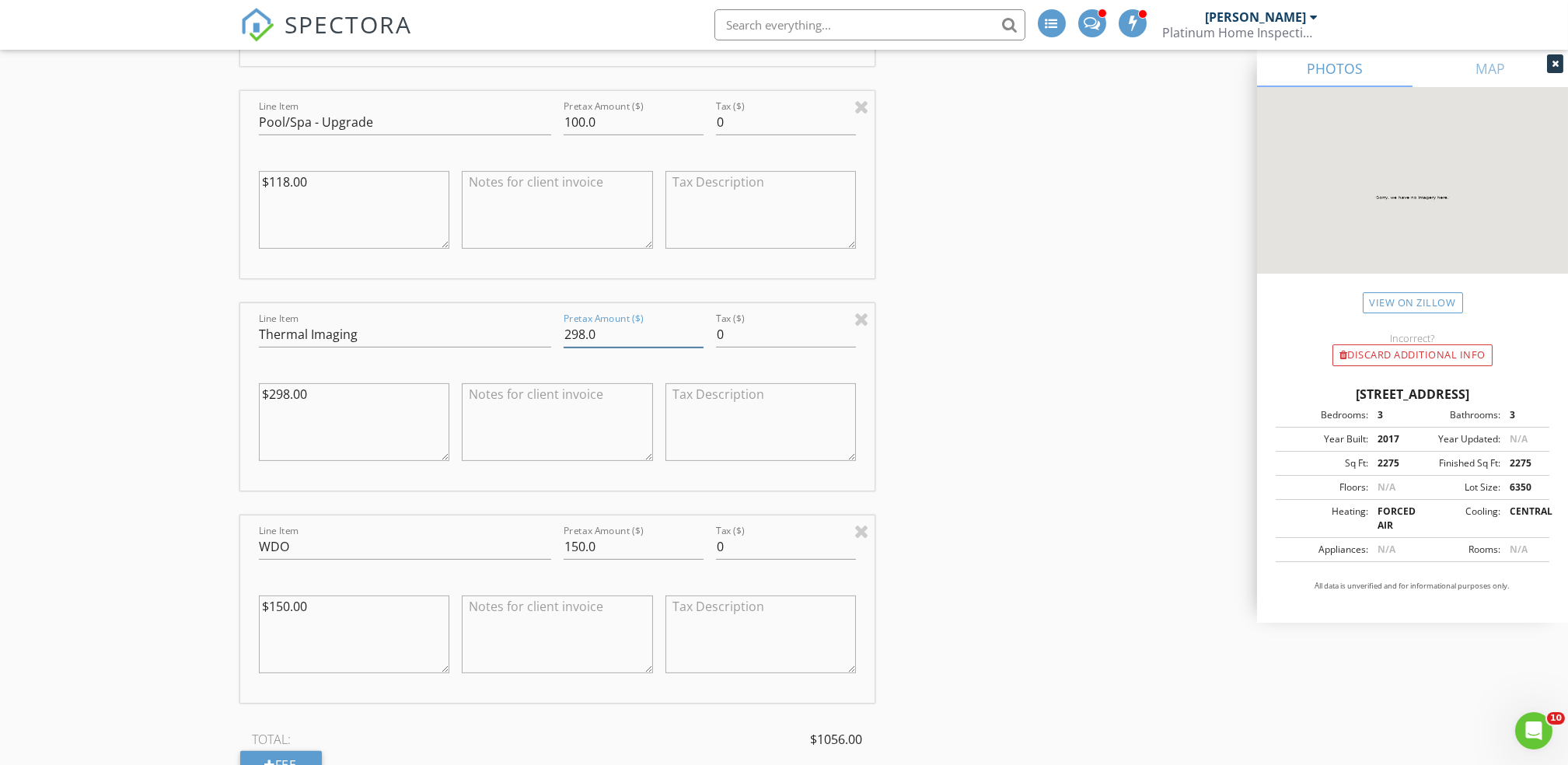
click at [582, 335] on input "298.0" at bounding box center [633, 335] width 140 height 26
type input "100.0"
click at [1125, 331] on div "INSPECTOR(S) check_box John Bolderson PRIMARY John Bolderson arrow_drop_down ch…" at bounding box center [785, 107] width 1089 height 4649
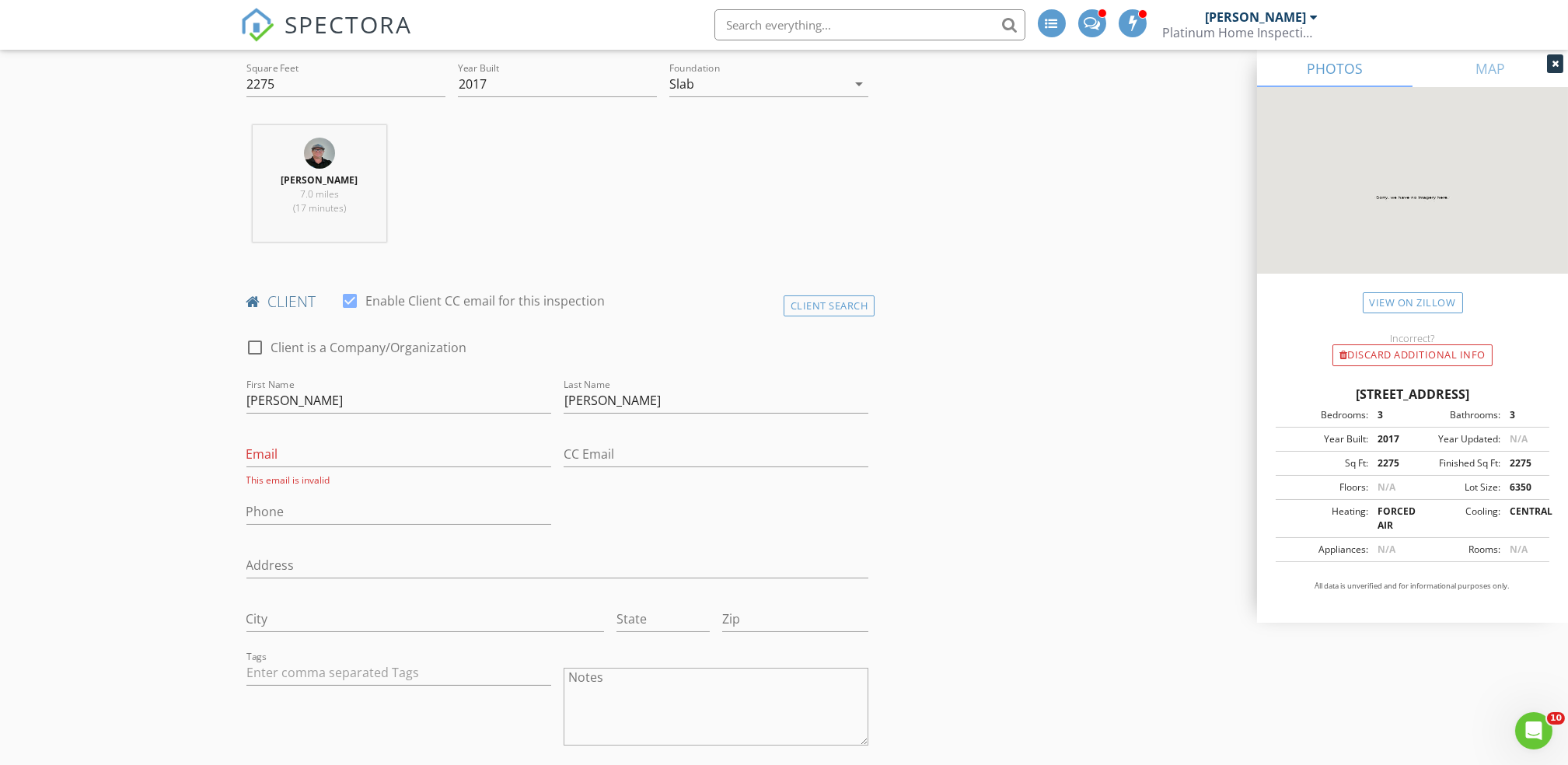
scroll to position [554, 0]
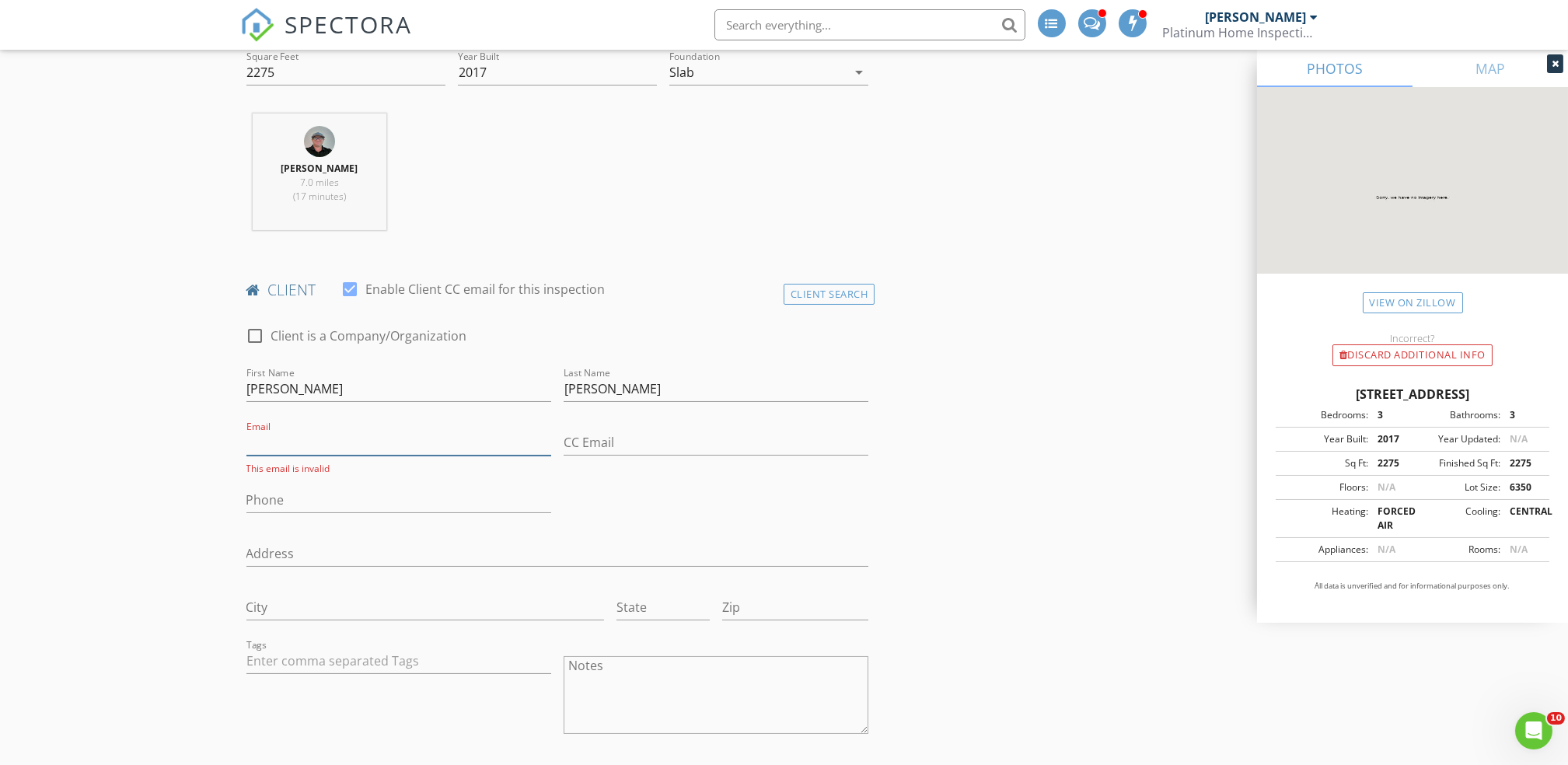
click at [292, 443] on input "Email" at bounding box center [398, 443] width 305 height 26
type input "[EMAIL_ADDRESS][DOMAIN_NAME]"
click at [292, 495] on input "Phone" at bounding box center [398, 496] width 305 height 26
click at [277, 498] on input "Phone" at bounding box center [398, 496] width 305 height 26
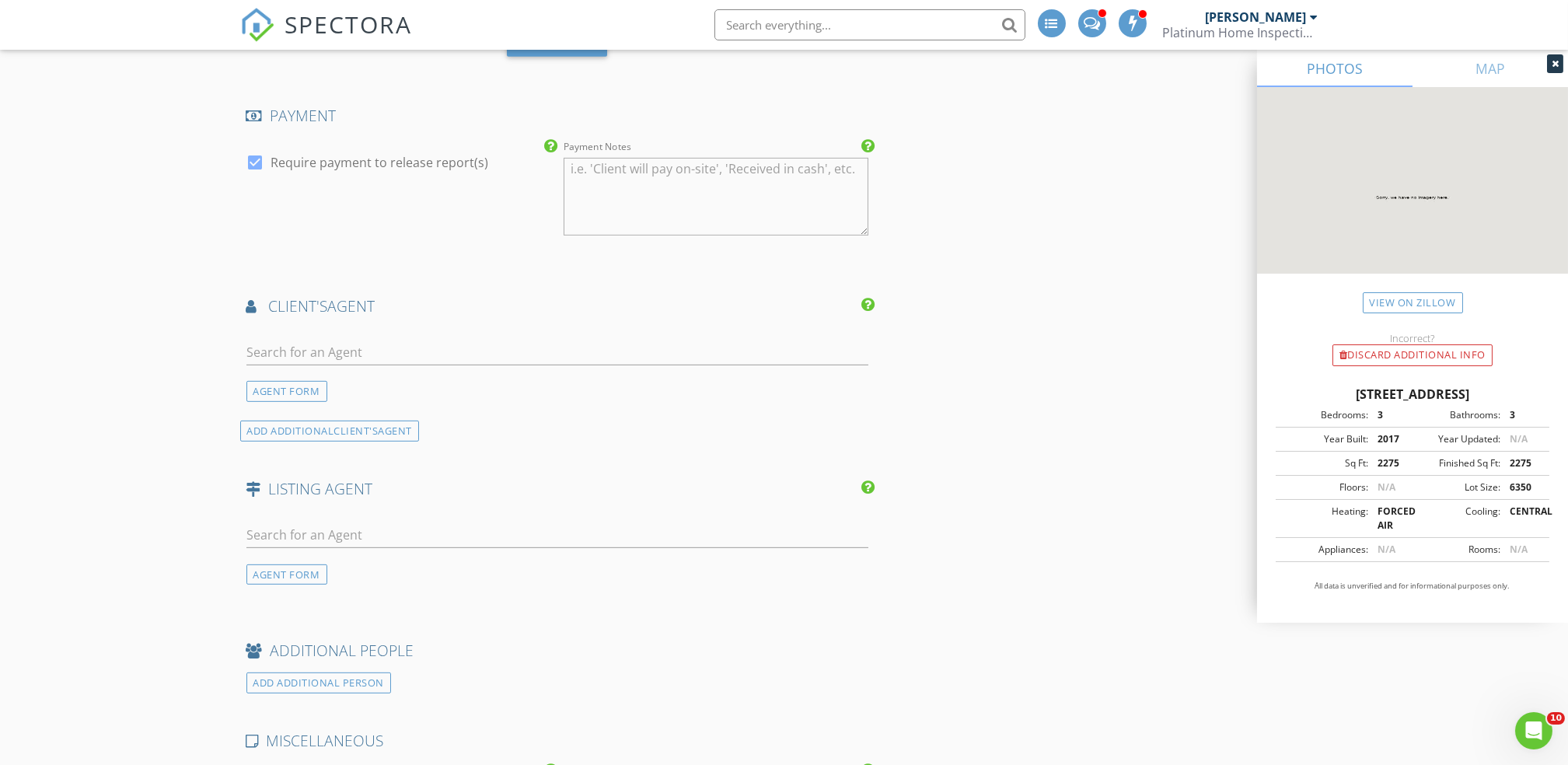
scroll to position [3312, 0]
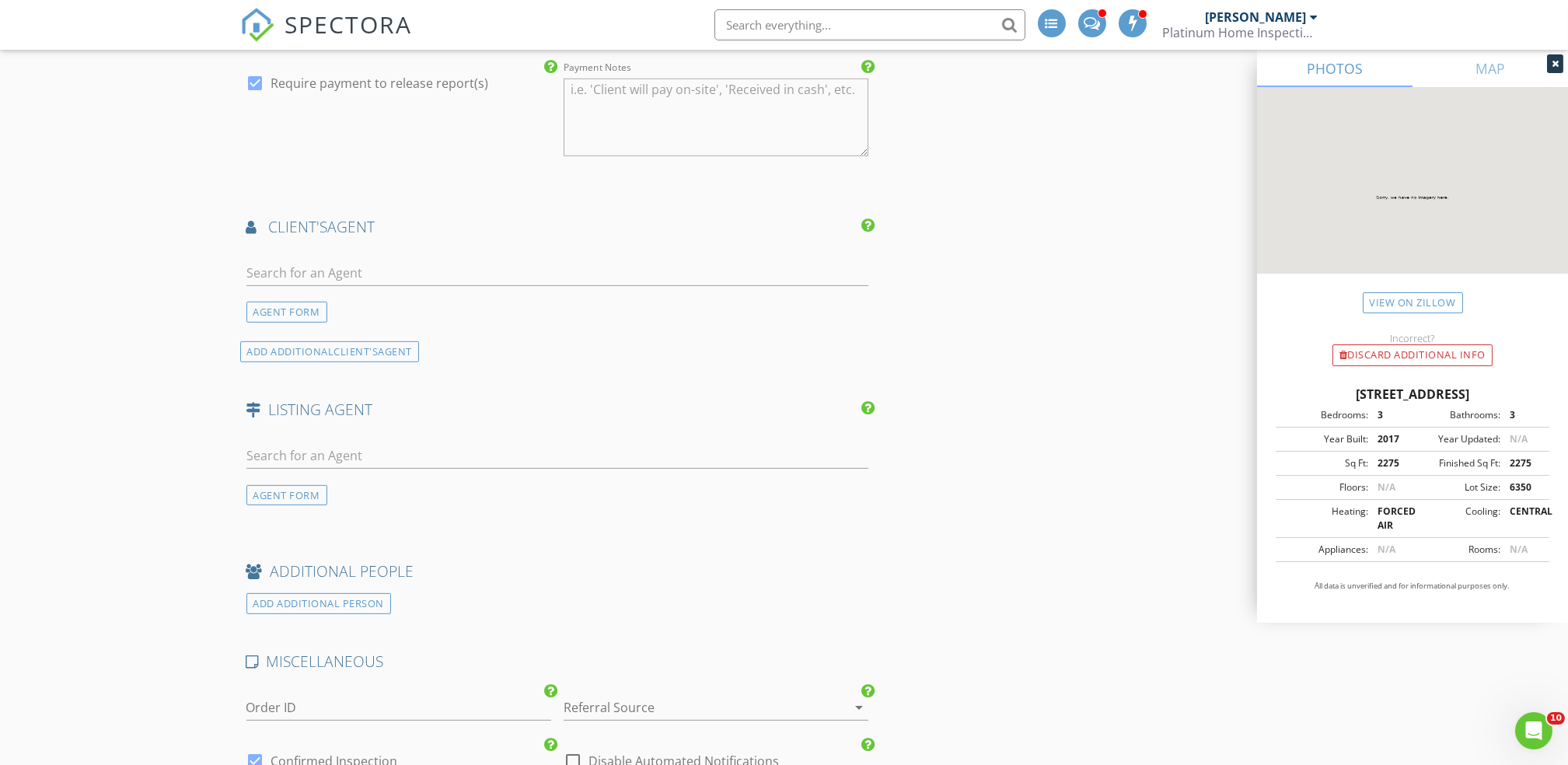
type input "[PHONE_NUMBER]"
click at [328, 261] on input "text" at bounding box center [558, 273] width 623 height 26
type input "Tracy P"
click at [320, 305] on div "No results found. Click to add a new Agent" at bounding box center [370, 307] width 234 height 18
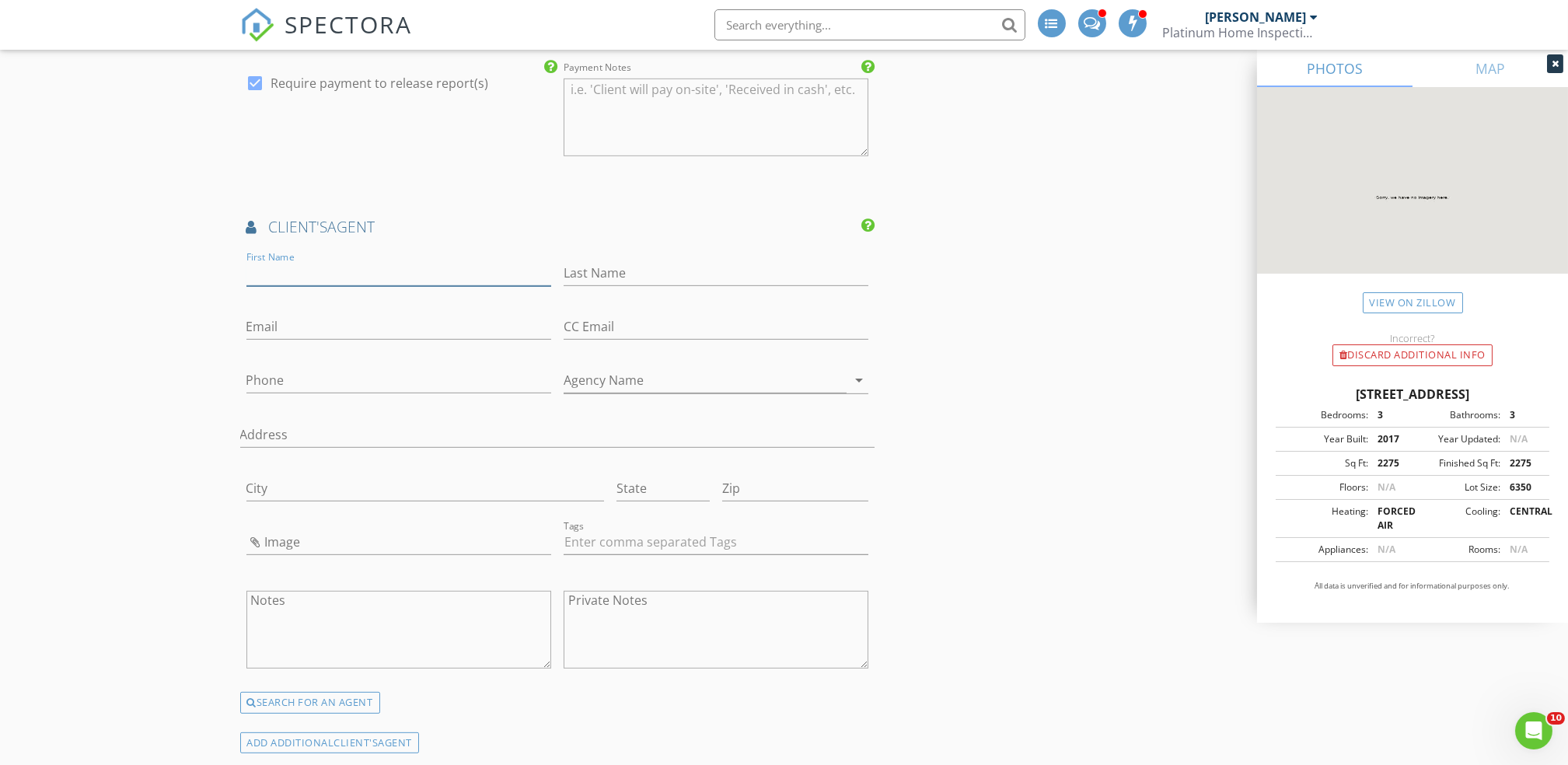
click at [250, 264] on input "First Name" at bounding box center [398, 273] width 305 height 26
type input "[PERSON_NAME]"
click at [611, 272] on input "Last Name" at bounding box center [715, 273] width 305 height 26
type input "[PERSON_NAME]"
click at [287, 326] on input "Email" at bounding box center [398, 327] width 305 height 26
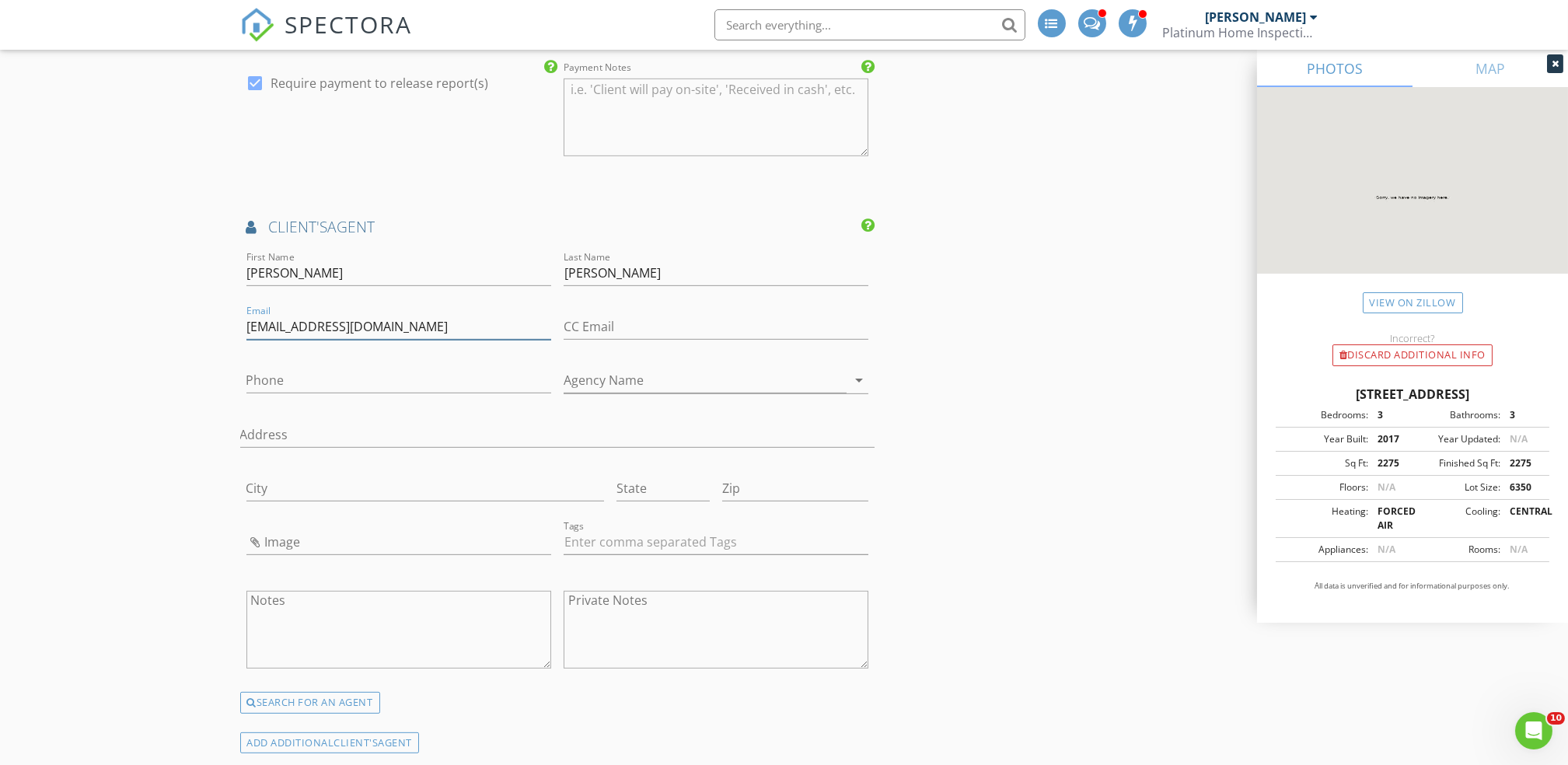
type input "[EMAIL_ADDRESS][DOMAIN_NAME]"
drag, startPoint x: 286, startPoint y: 388, endPoint x: 269, endPoint y: 388, distance: 17.0
click at [269, 388] on input "Phone" at bounding box center [398, 380] width 305 height 26
click at [280, 380] on input "Phone" at bounding box center [398, 380] width 305 height 26
paste input "[PHONE_NUMBER]"
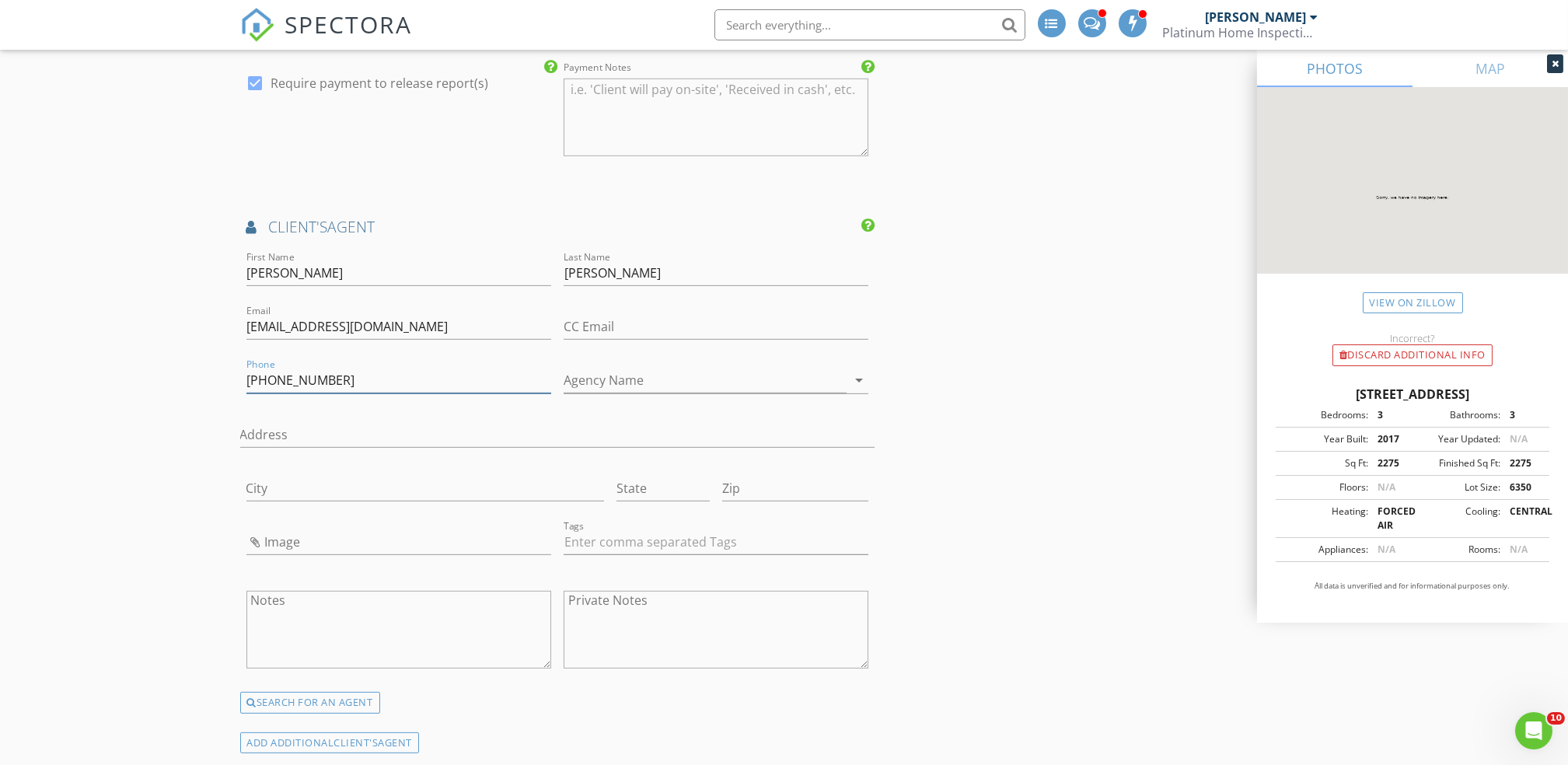
type input "[PHONE_NUMBER]"
click at [610, 386] on input "Agency Name" at bounding box center [705, 380] width 283 height 26
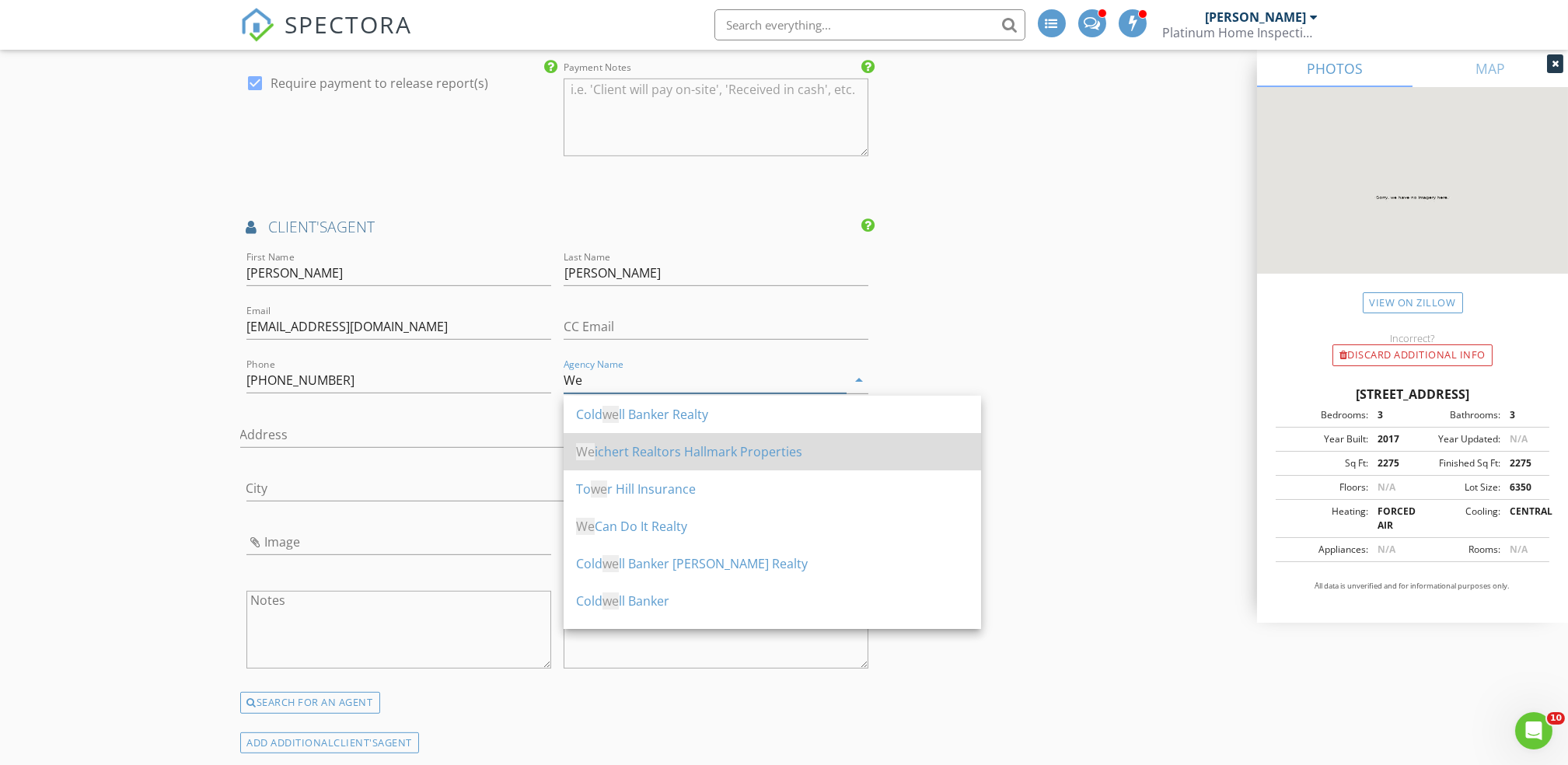
click at [653, 433] on div "We ichert Realtors Hallmark Properties" at bounding box center [772, 452] width 392 height 38
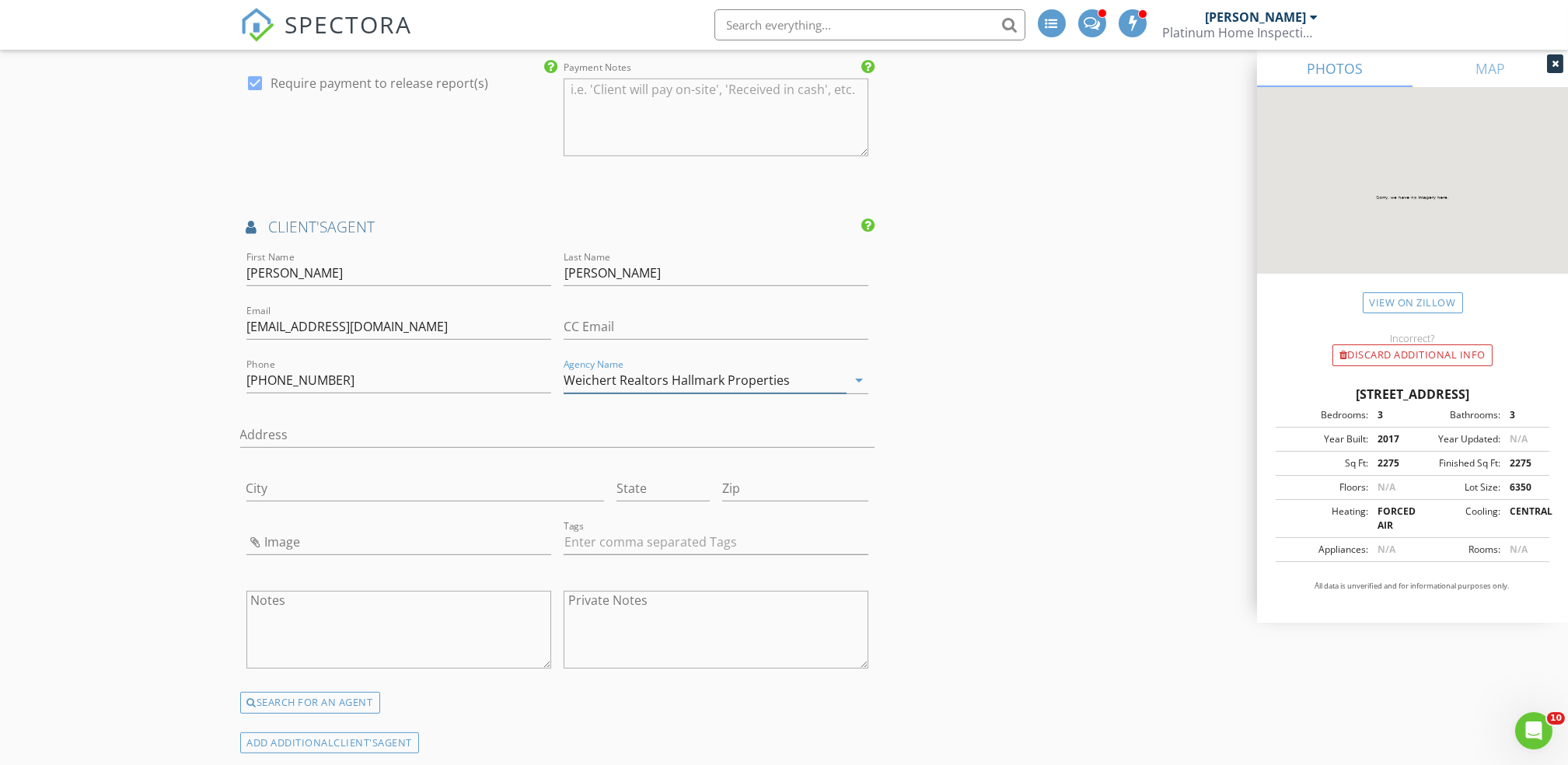
type input "Weichert Realtors Hallmark Properties"
click at [280, 546] on input "Image" at bounding box center [398, 543] width 305 height 26
type input "1150457.jpg"
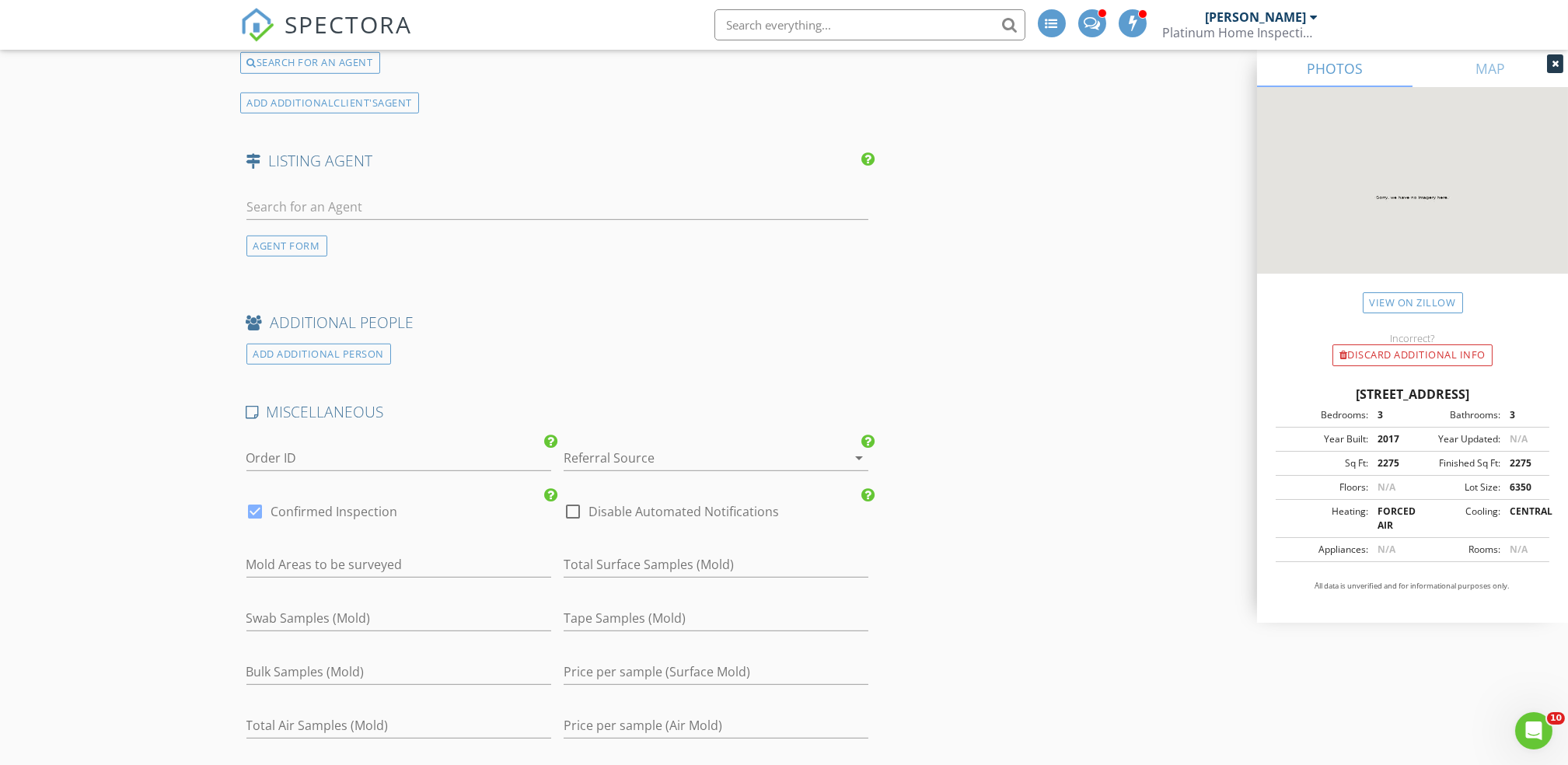
scroll to position [3971, 0]
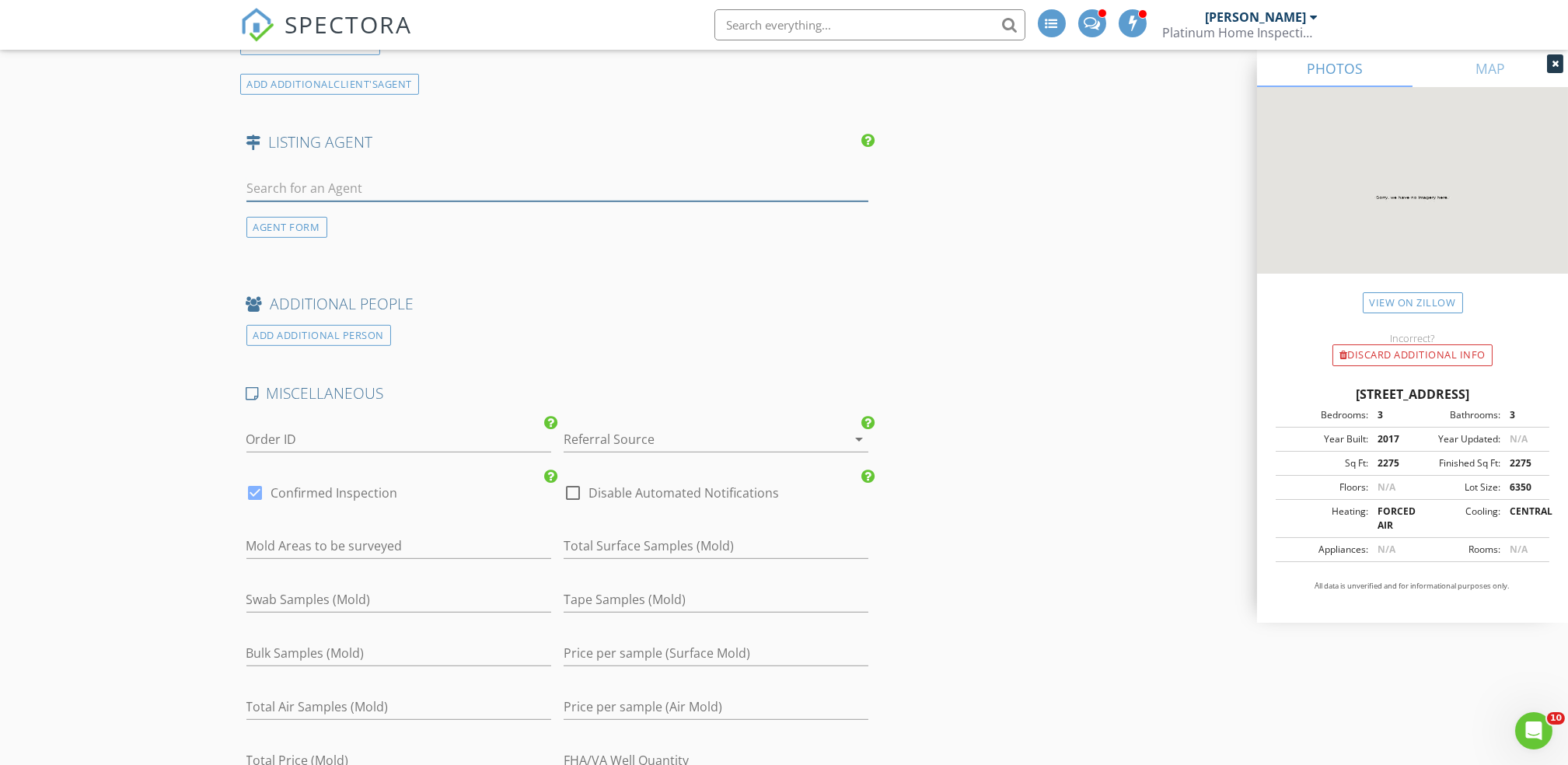
click at [340, 196] on input "text" at bounding box center [558, 189] width 623 height 26
type input "drew"
click at [356, 232] on div "Optima One Realty" at bounding box center [339, 231] width 97 height 13
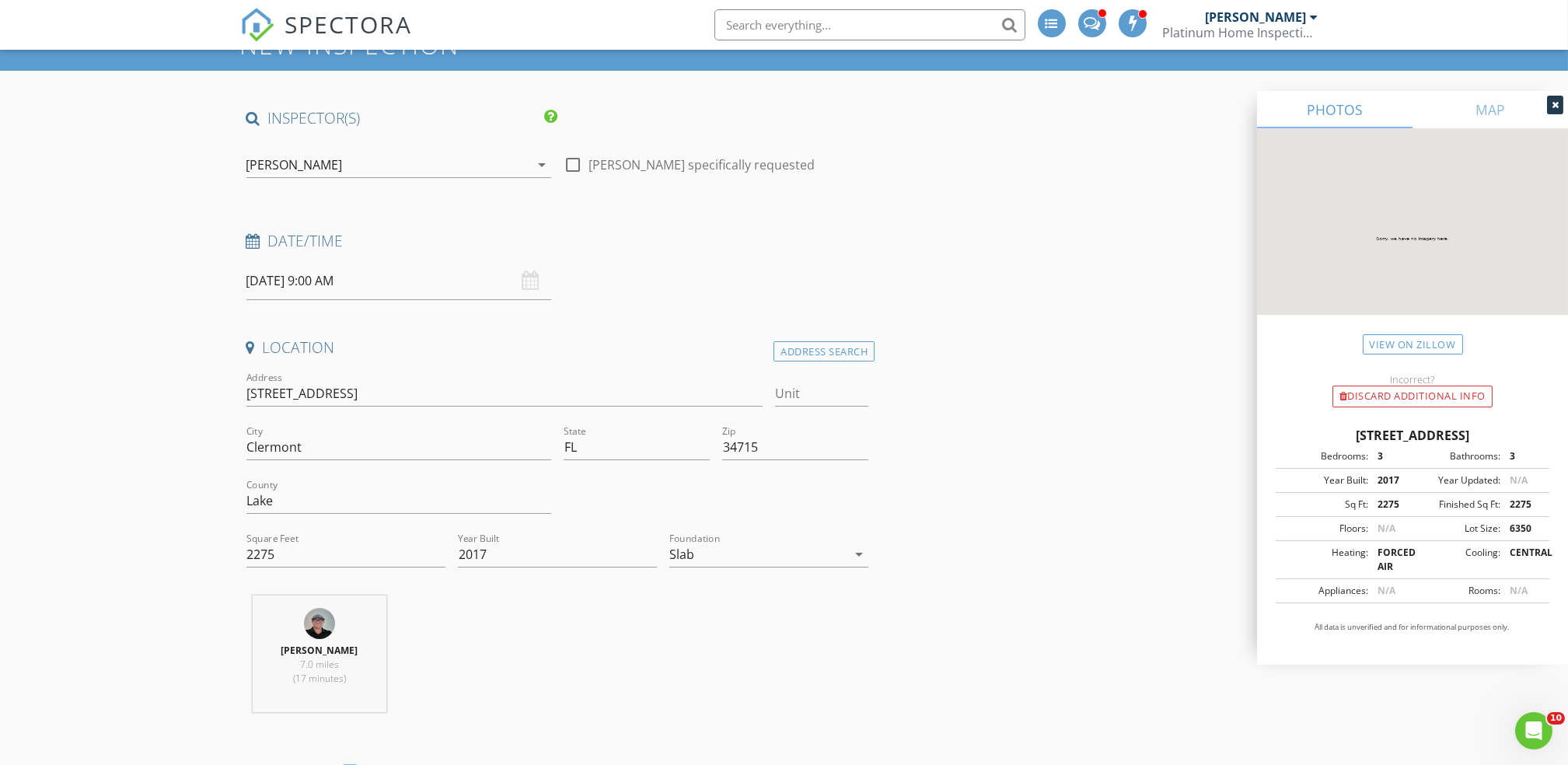
scroll to position [0, 0]
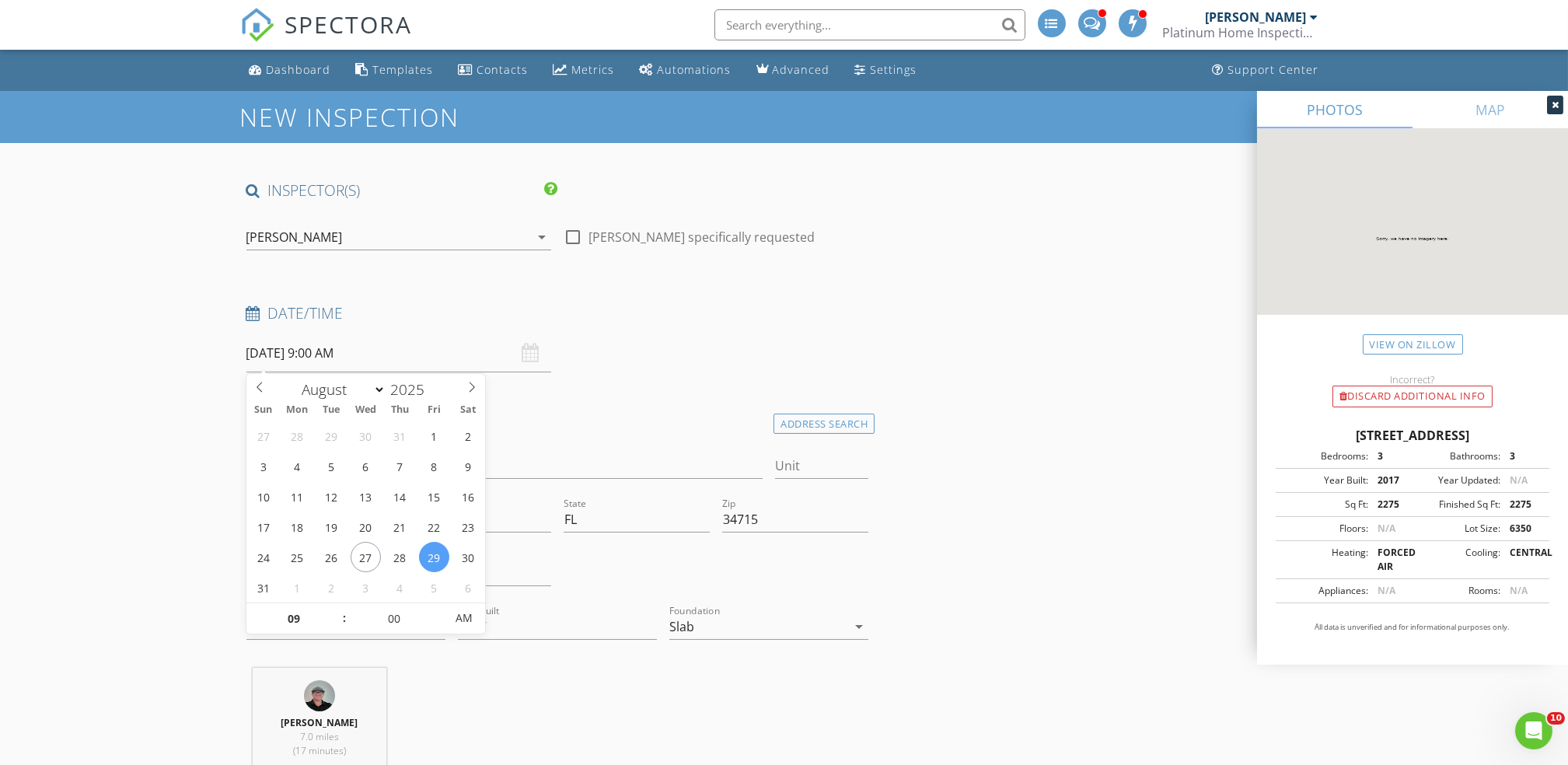
click at [403, 361] on input "08/29/2025 9:00 AM" at bounding box center [398, 353] width 305 height 38
select select "8"
type input "[DATE] 9:00 AM"
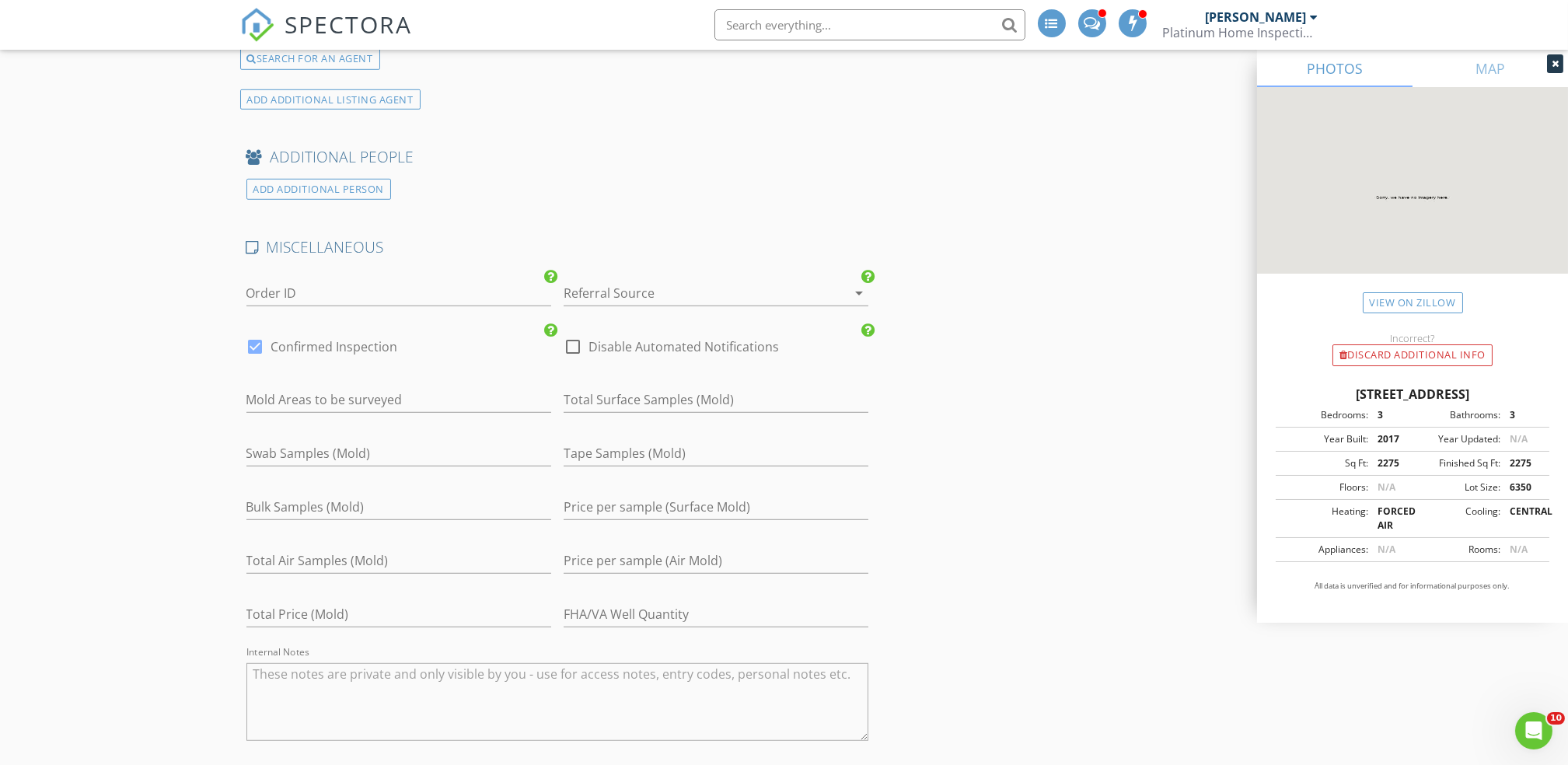
scroll to position [4912, 0]
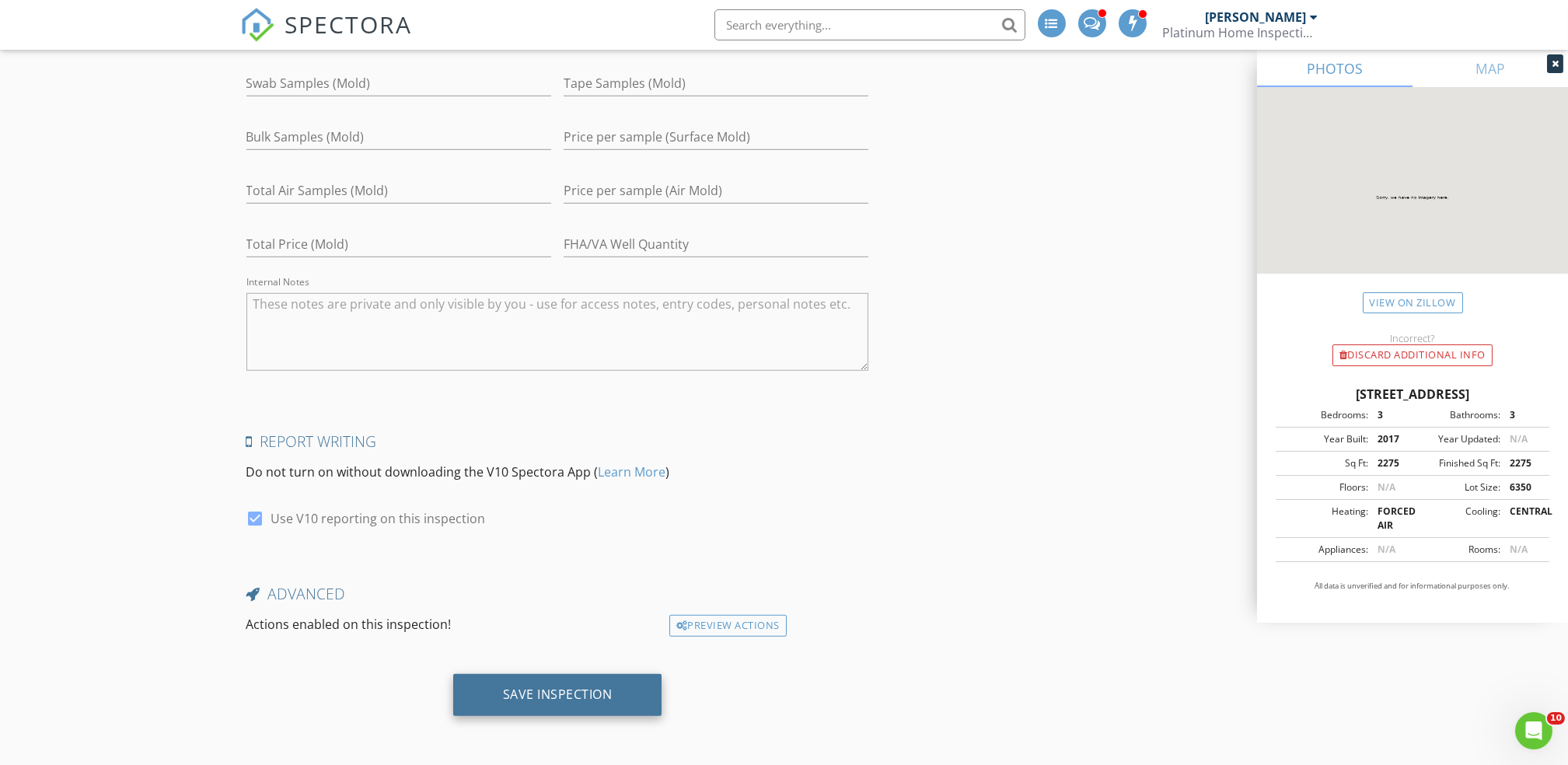
click at [526, 701] on div "Save Inspection" at bounding box center [557, 694] width 109 height 15
